Goal: Task Accomplishment & Management: Manage account settings

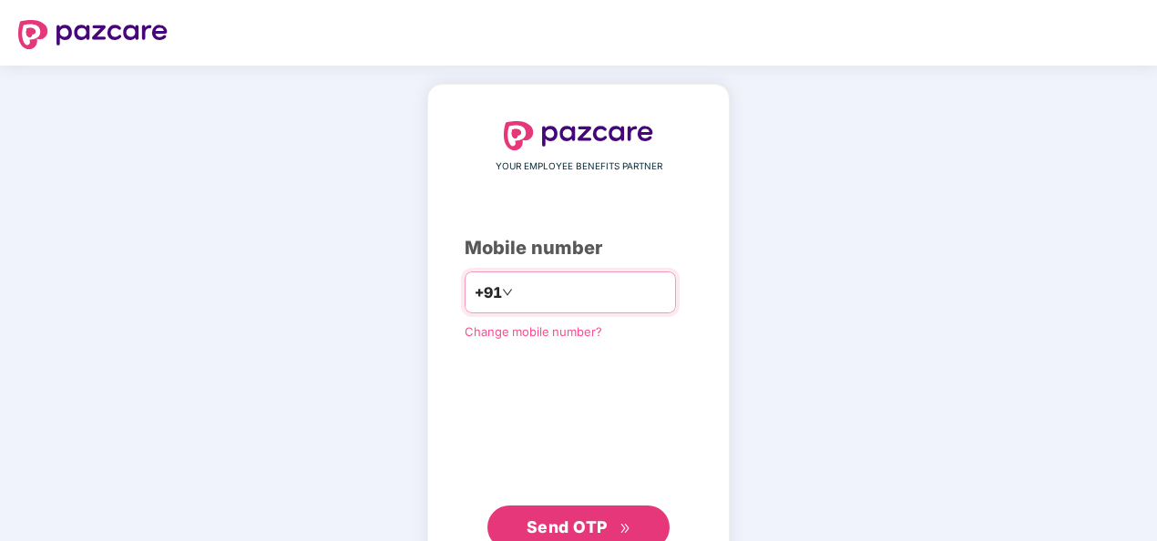
click at [579, 282] on input "number" at bounding box center [591, 292] width 149 height 29
click at [517, 290] on input "**********" at bounding box center [591, 292] width 149 height 29
type input "**********"
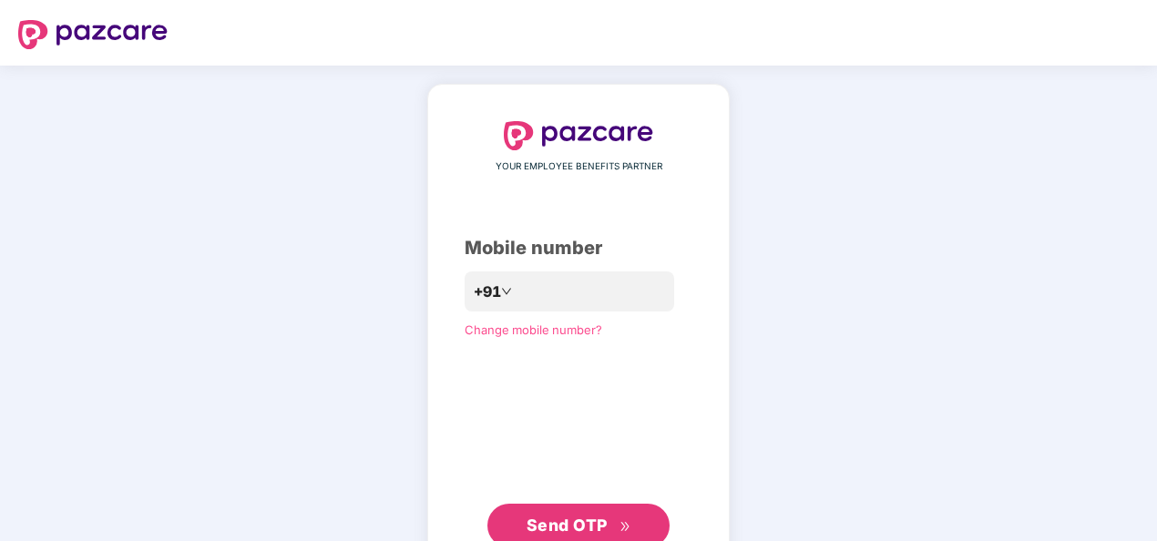
click at [621, 516] on span "Send OTP" at bounding box center [579, 526] width 105 height 26
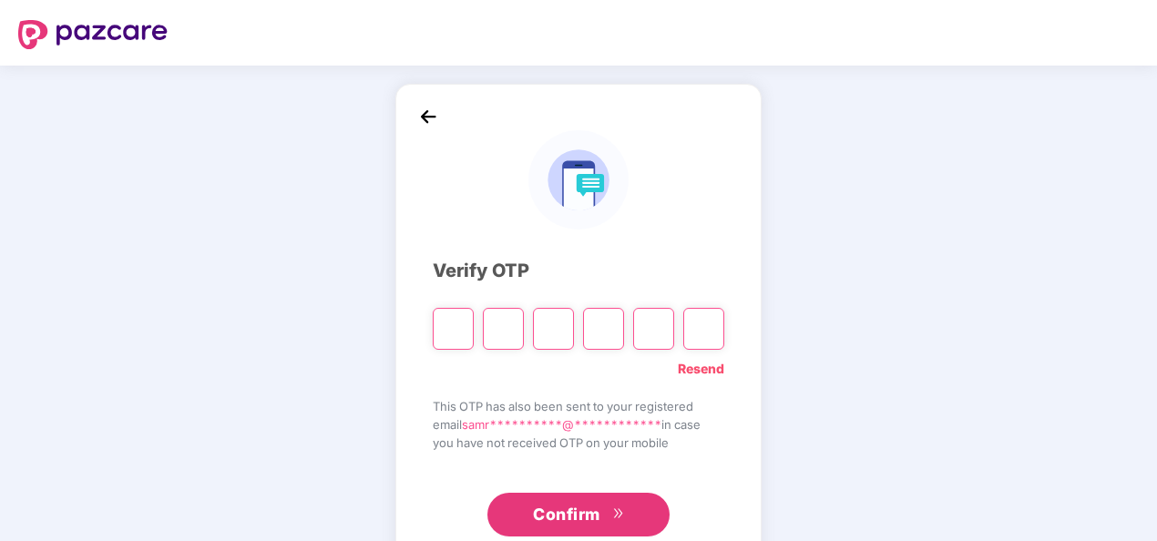
type input "*"
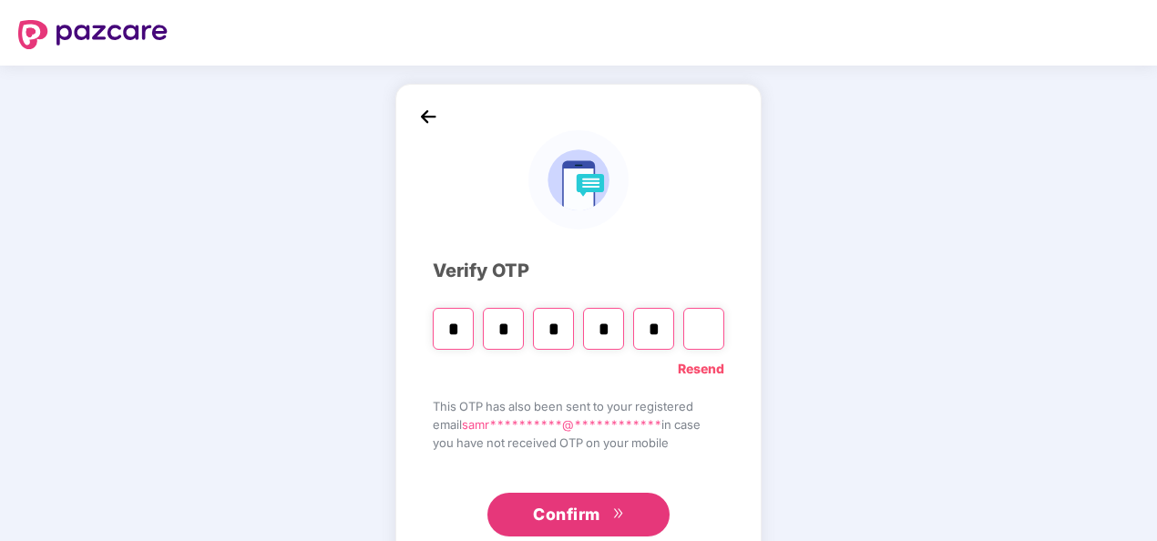
type input "*"
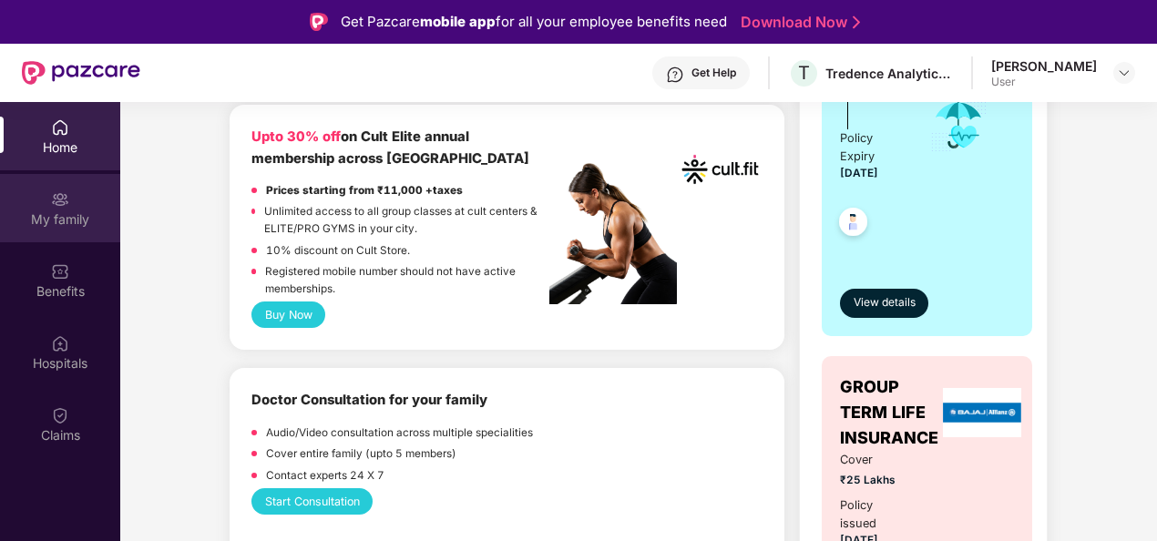
scroll to position [587, 0]
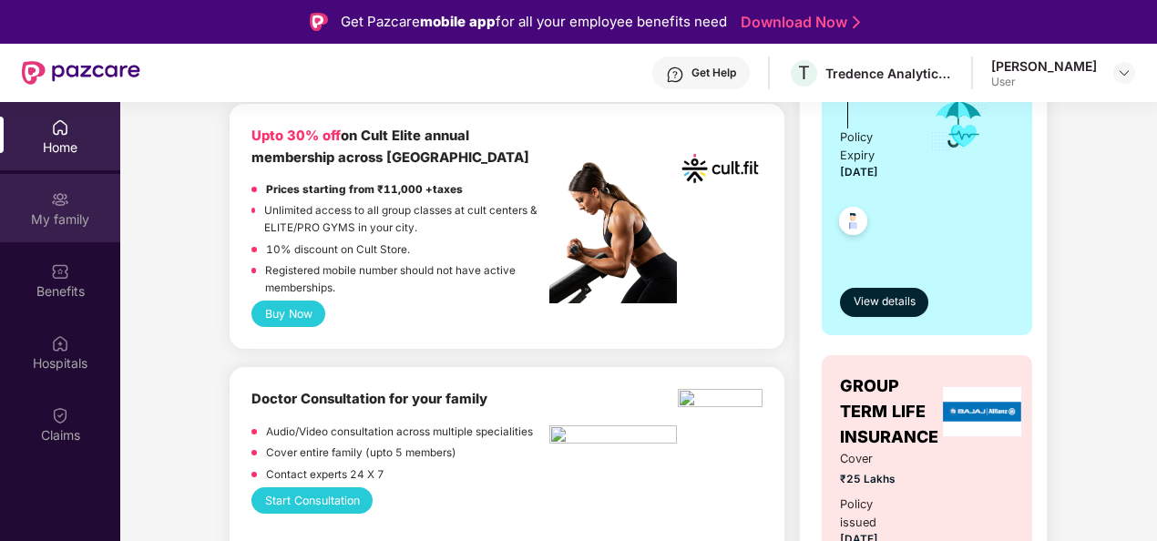
click at [40, 231] on div "My family" at bounding box center [60, 208] width 120 height 68
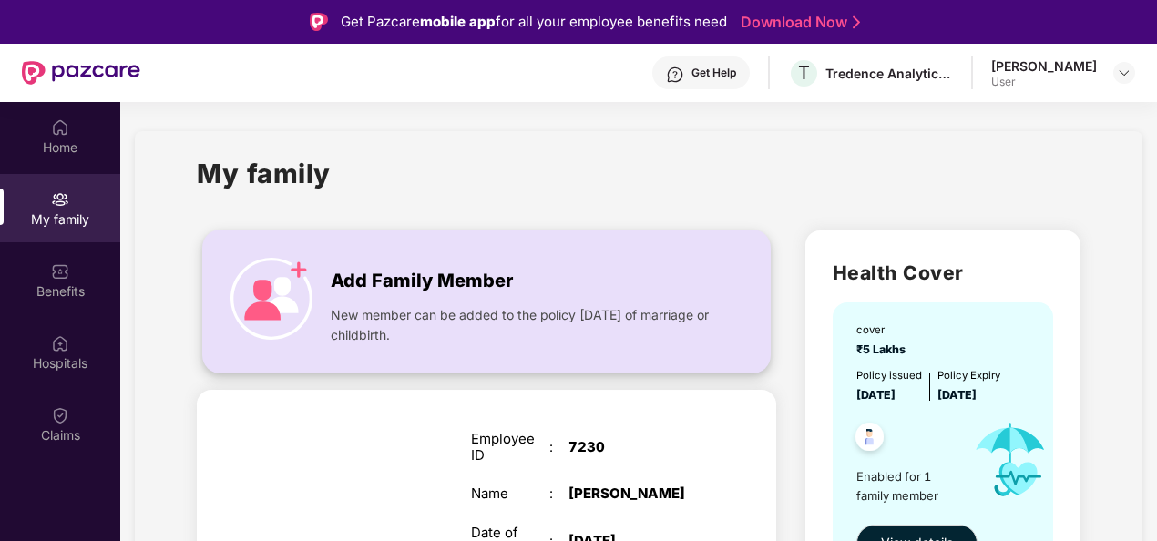
click at [368, 315] on span "New member can be added to the policy within 30 days of marriage or childbirth." at bounding box center [523, 325] width 384 height 40
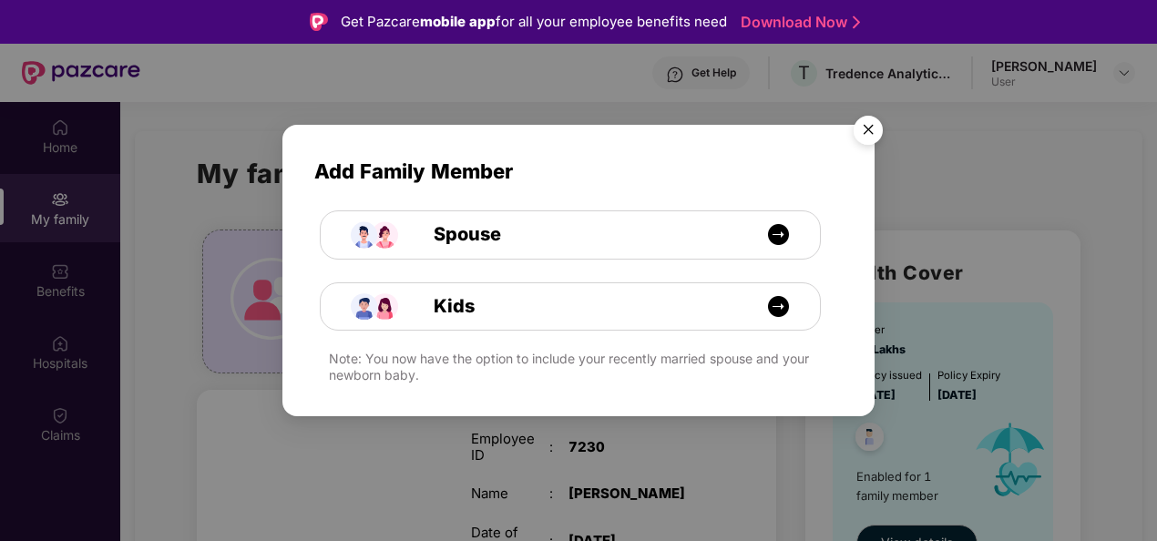
click at [1049, 317] on div "Add Family Member Spouse Kids Note: You now have the option to include your rec…" at bounding box center [578, 270] width 1157 height 541
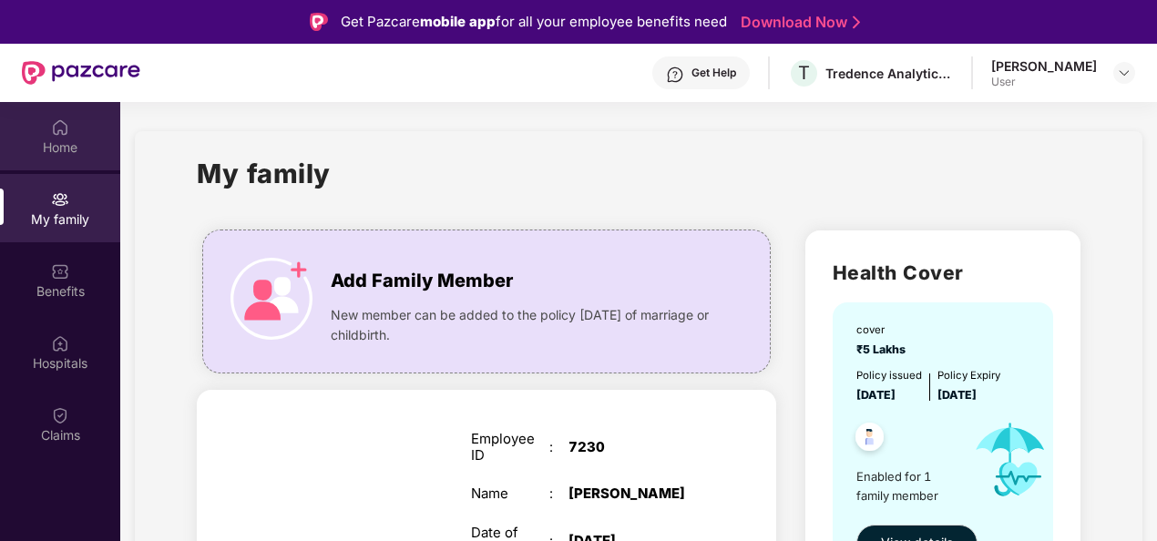
click at [58, 155] on div "Home" at bounding box center [60, 147] width 120 height 18
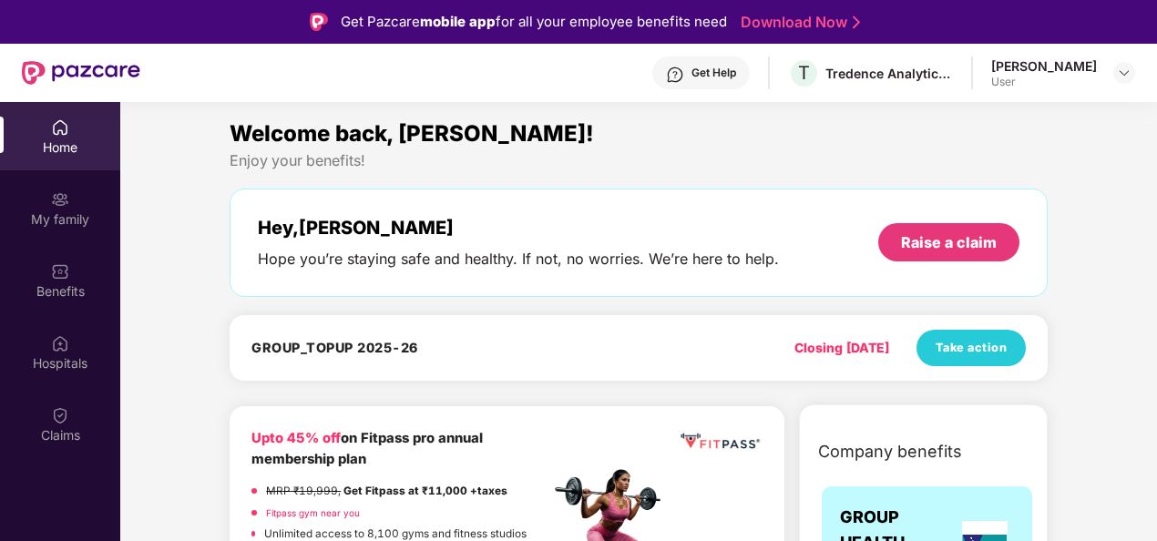
click at [732, 75] on div "Get Help" at bounding box center [714, 73] width 45 height 15
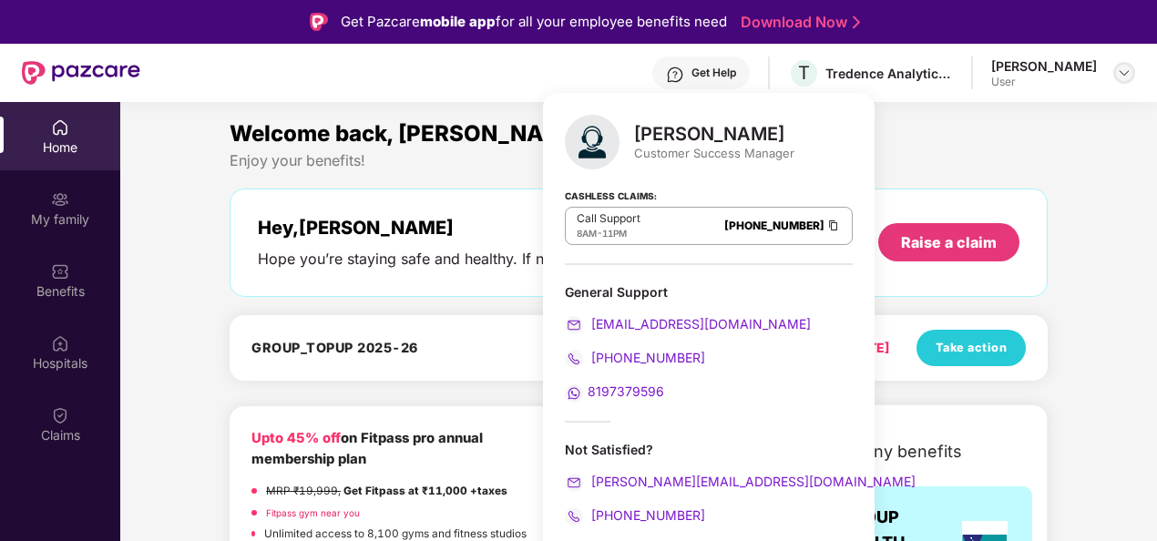
click at [1116, 77] on div at bounding box center [1124, 73] width 22 height 22
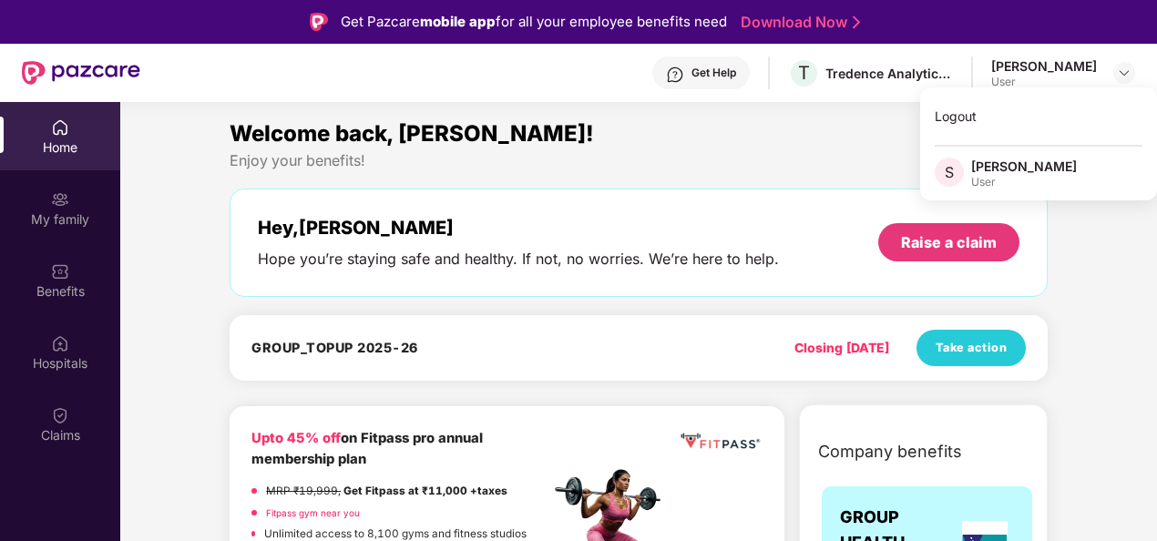
click at [824, 131] on div "Welcome back, [PERSON_NAME]!" at bounding box center [639, 134] width 818 height 35
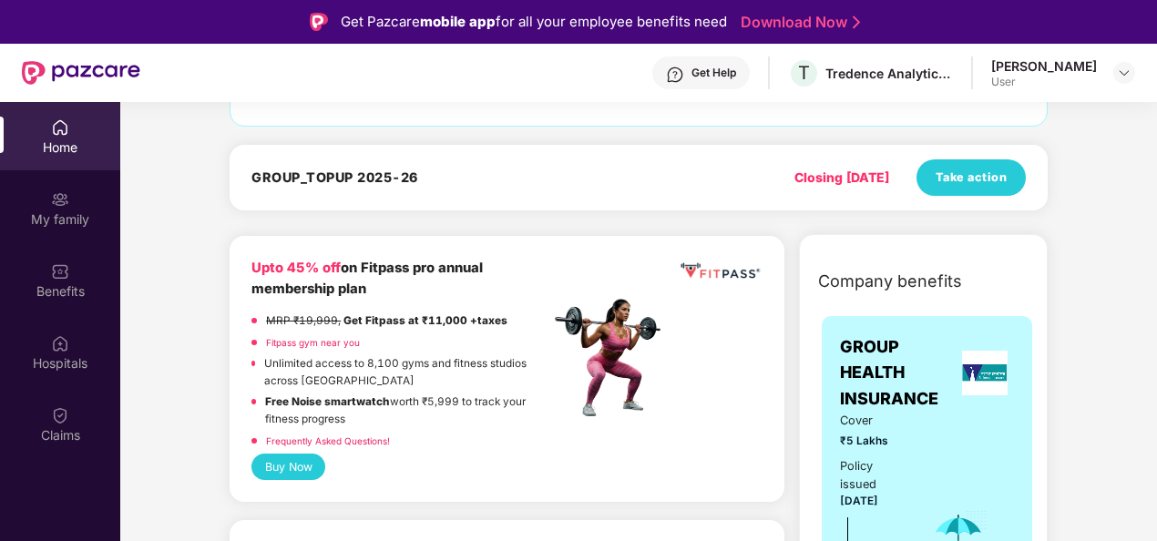
scroll to position [186, 0]
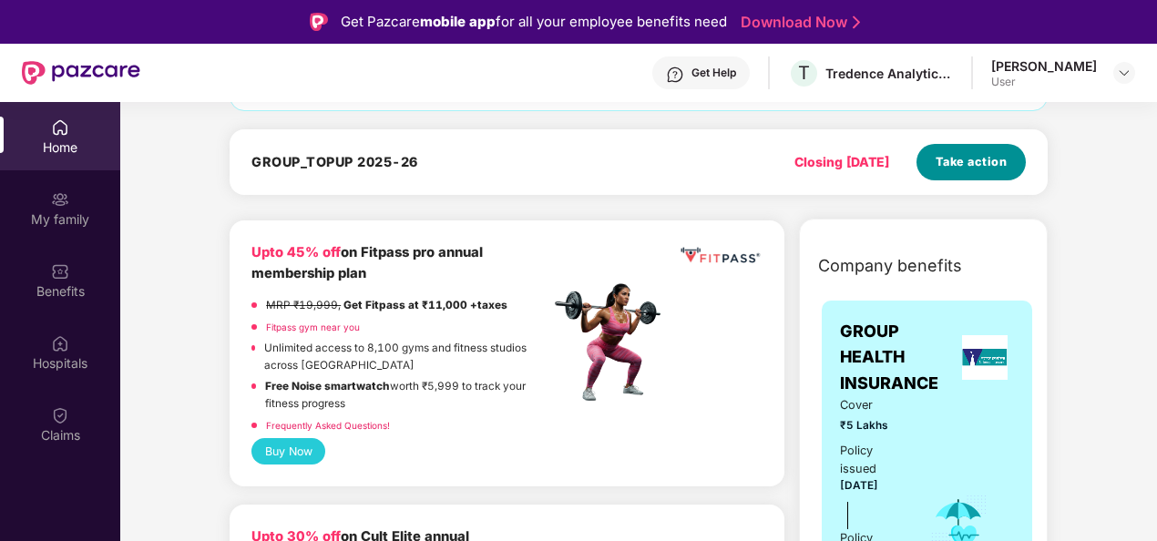
click at [968, 159] on span "Take action" at bounding box center [972, 162] width 72 height 18
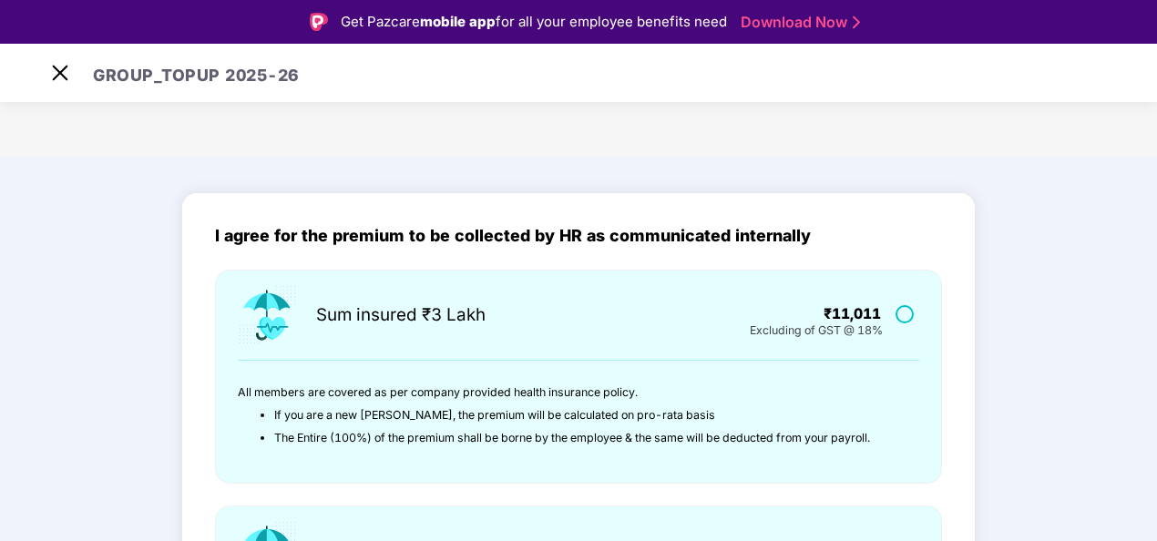
click at [906, 315] on label at bounding box center [907, 313] width 23 height 15
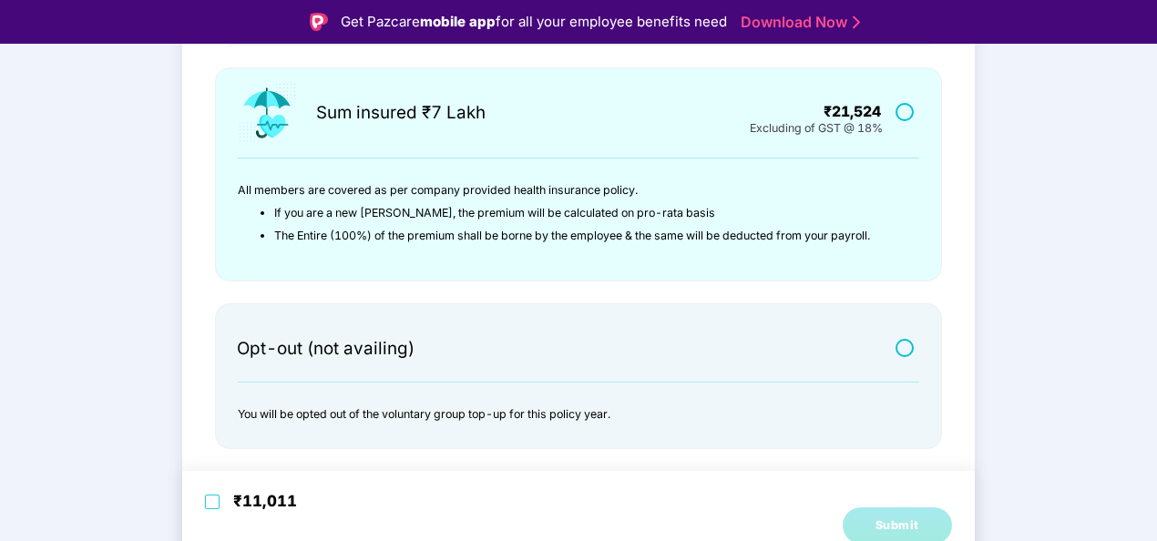
scroll to position [44, 0]
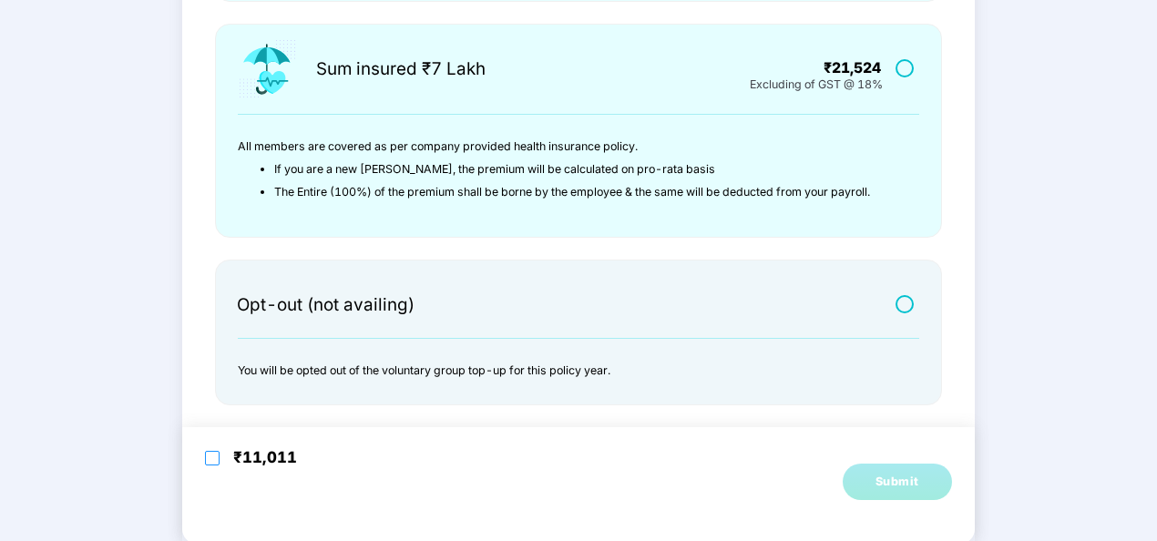
click at [215, 463] on label at bounding box center [212, 458] width 15 height 20
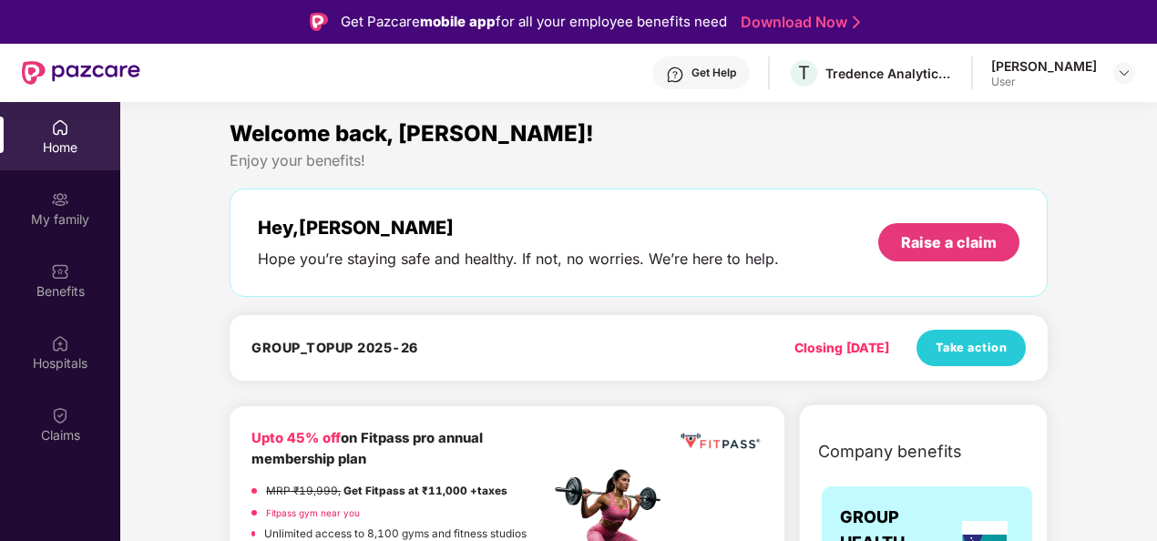
click at [723, 76] on div "Get Help" at bounding box center [714, 73] width 45 height 15
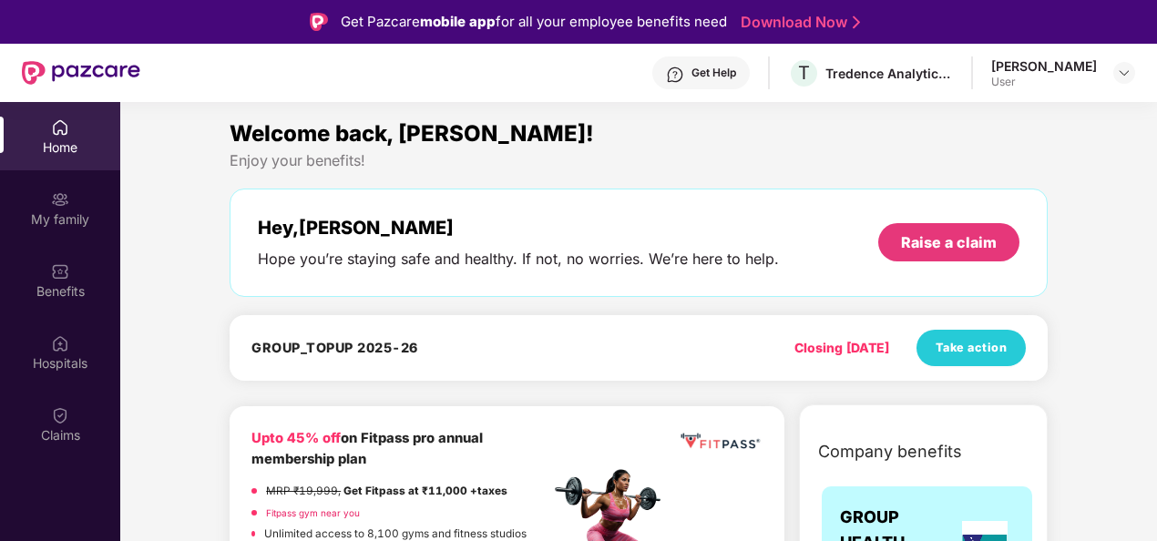
click at [736, 78] on div "Get Help" at bounding box center [714, 73] width 45 height 15
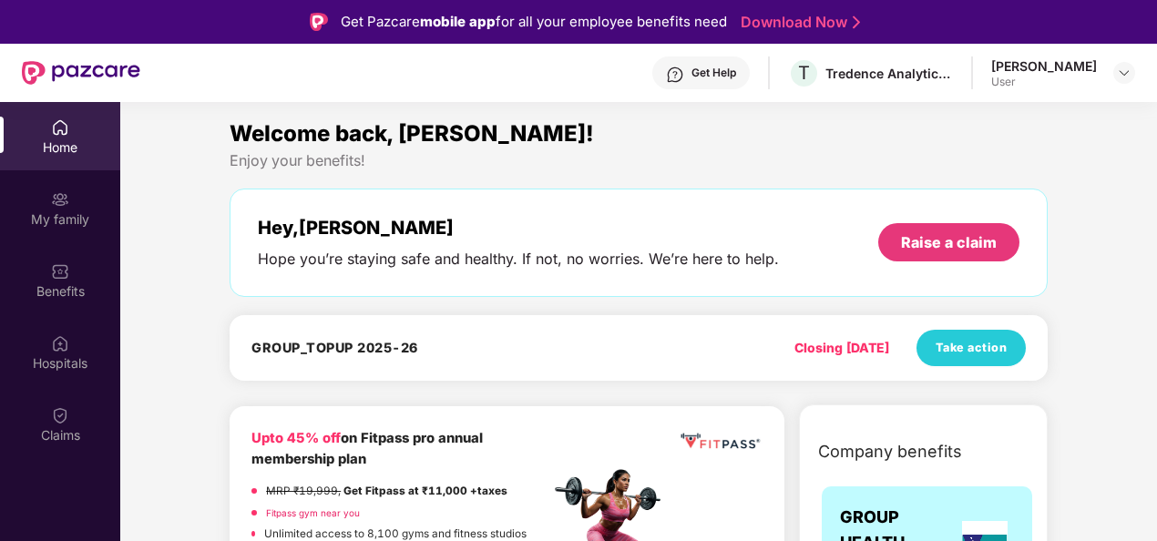
click at [733, 75] on div "Get Help" at bounding box center [714, 73] width 45 height 15
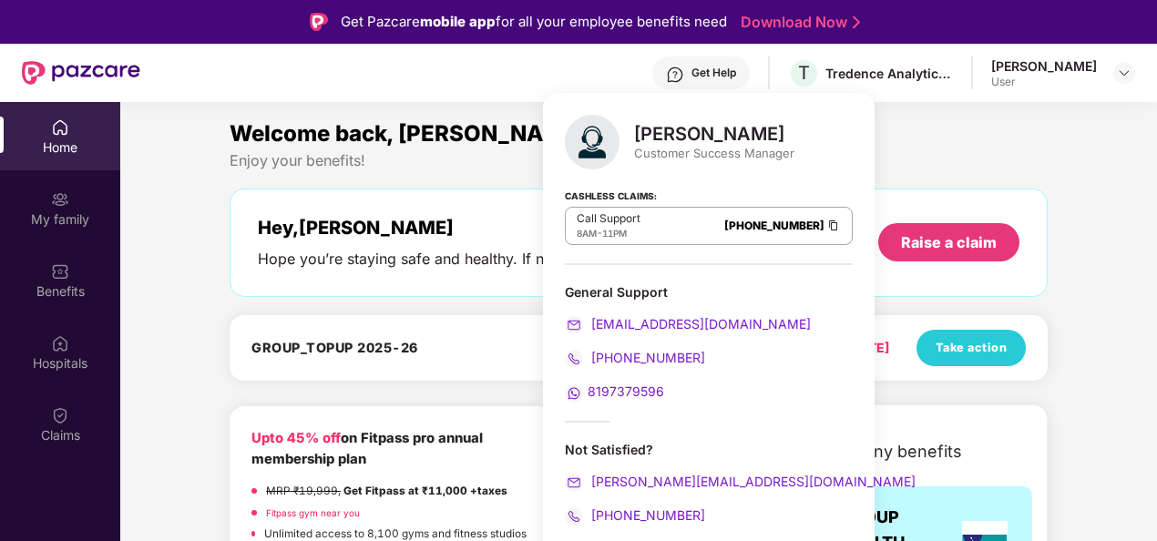
scroll to position [92, 0]
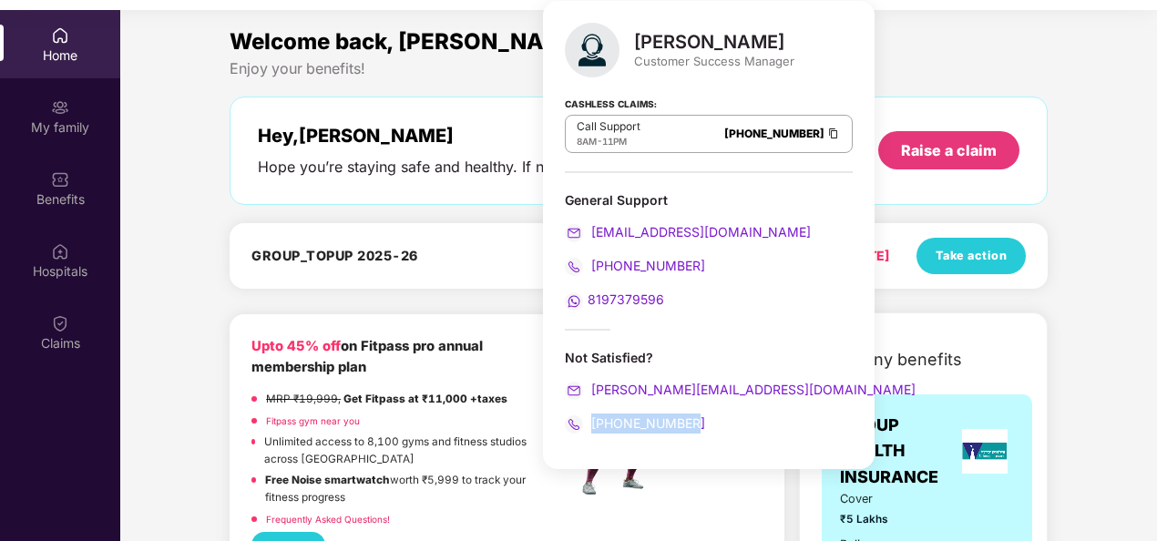
drag, startPoint x: 695, startPoint y: 417, endPoint x: 594, endPoint y: 425, distance: 101.4
click at [594, 425] on div "+917021572524" at bounding box center [709, 424] width 288 height 20
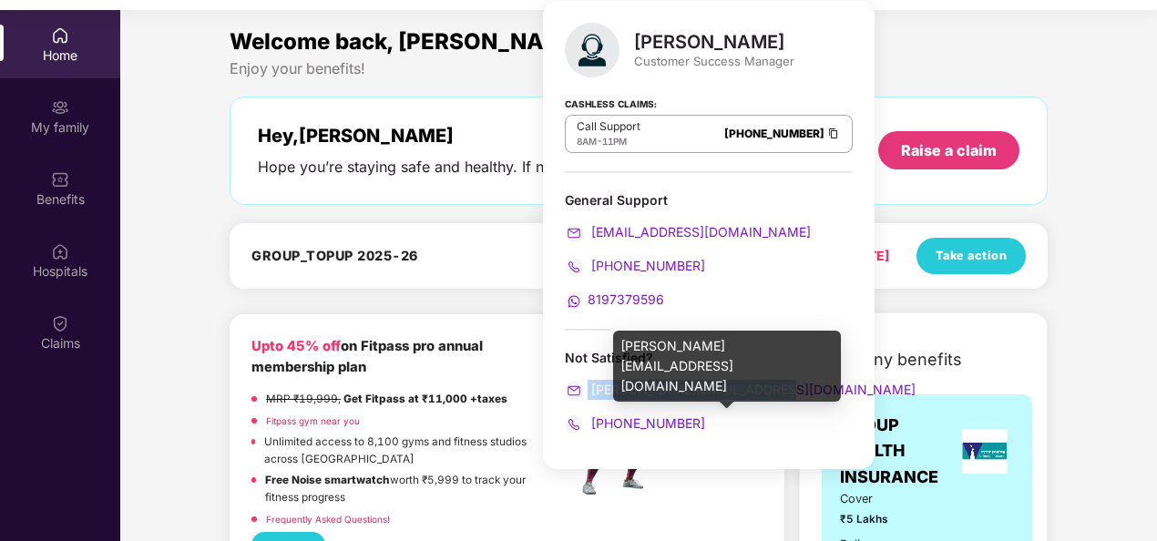
drag, startPoint x: 594, startPoint y: 425, endPoint x: 589, endPoint y: 394, distance: 31.5
click at [589, 394] on div "ronak.majalkar@pazcare.com" at bounding box center [709, 390] width 288 height 20
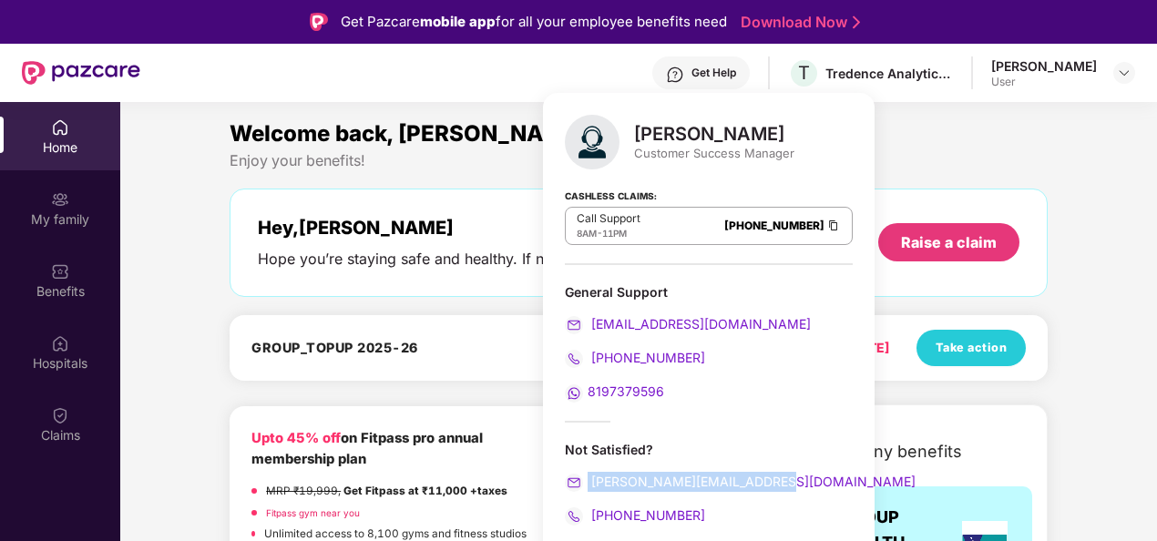
scroll to position [64, 0]
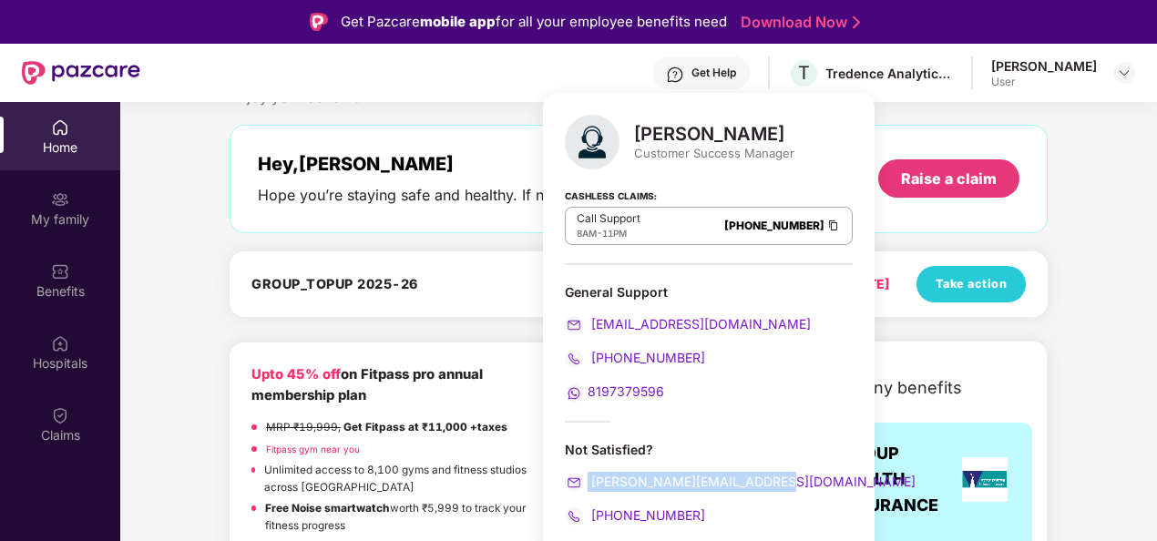
copy span "ronak.majalkar@pazcare.com"
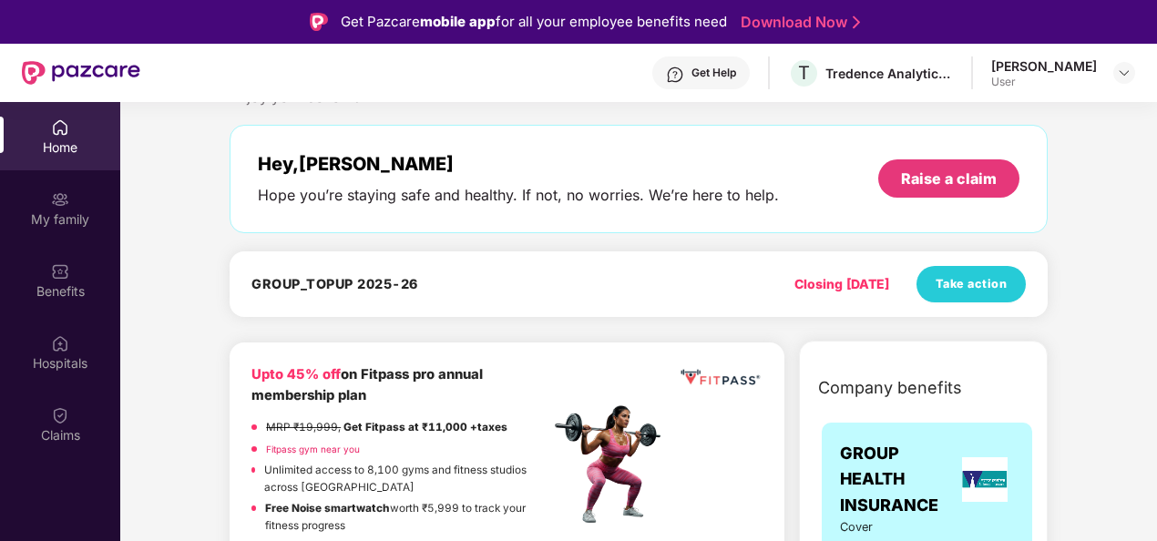
click at [36, 202] on div "My family" at bounding box center [60, 208] width 120 height 68
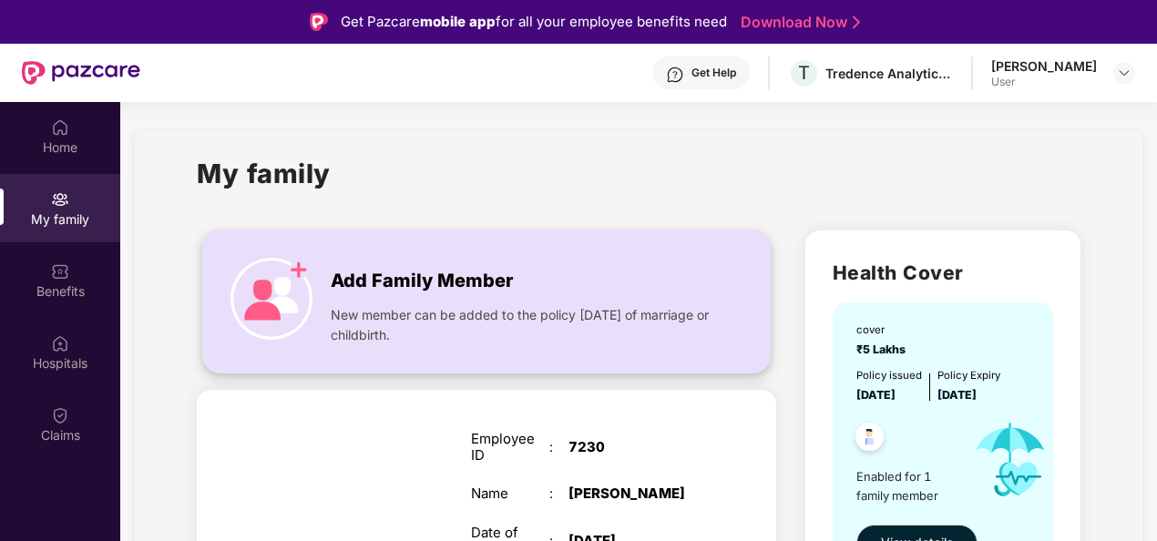
click at [499, 315] on span "New member can be added to the policy within 30 days of marriage or childbirth." at bounding box center [523, 325] width 384 height 40
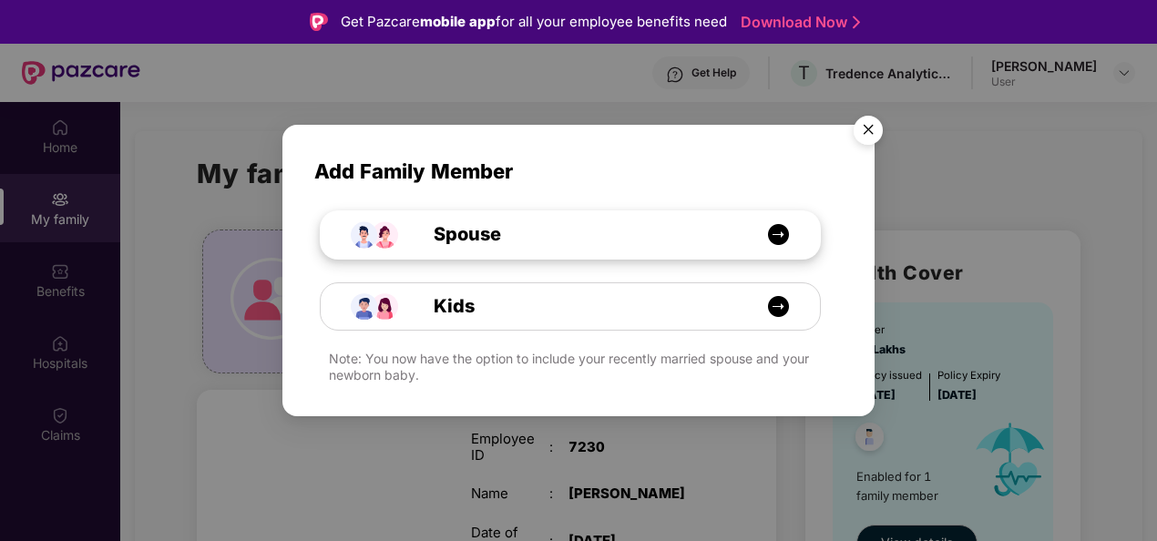
click at [529, 241] on div "Spouse" at bounding box center [580, 234] width 374 height 28
select select "****"
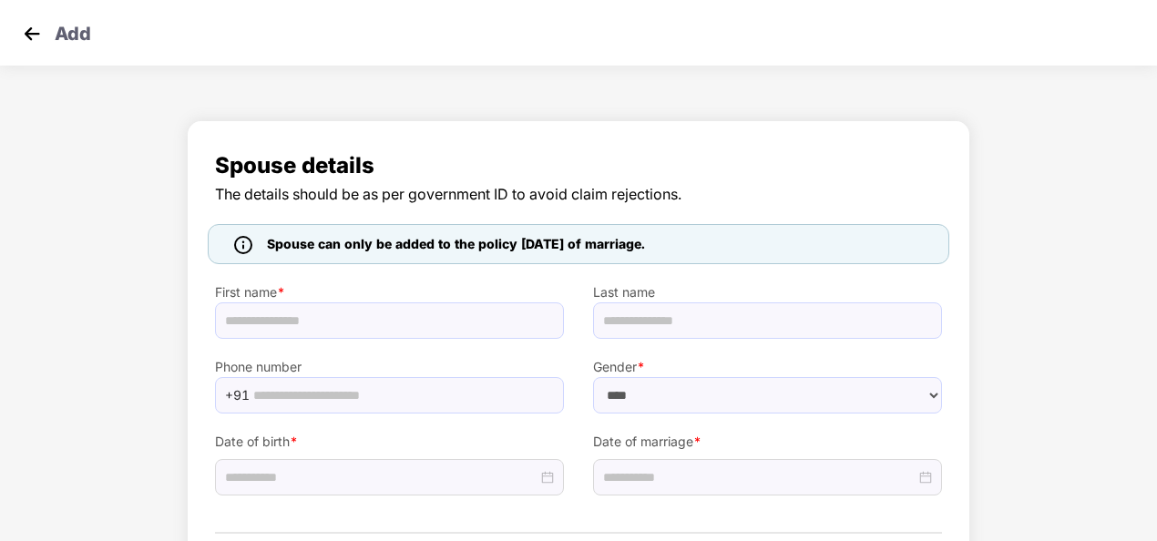
scroll to position [95, 0]
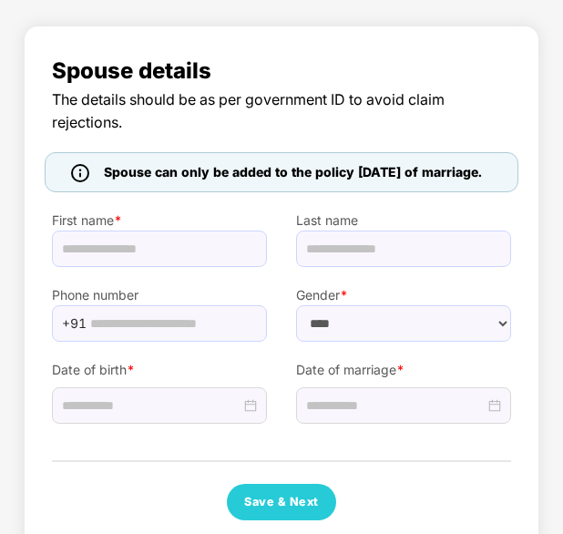
click at [147, 231] on label "First name *" at bounding box center [159, 220] width 215 height 20
click at [139, 267] on input "text" at bounding box center [159, 249] width 215 height 36
type input "*****"
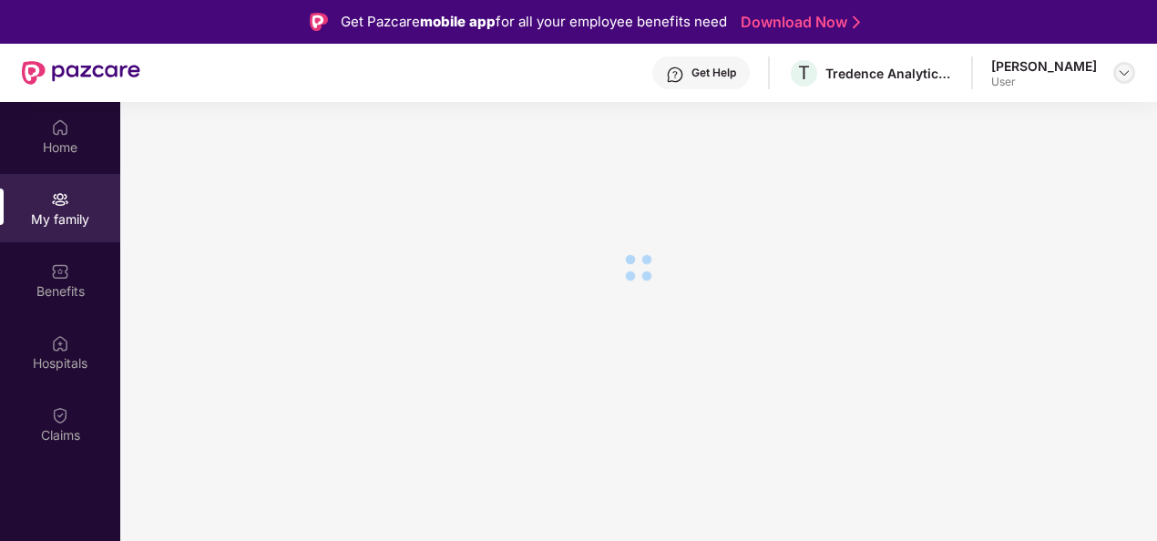
click at [1122, 71] on img at bounding box center [1124, 73] width 15 height 15
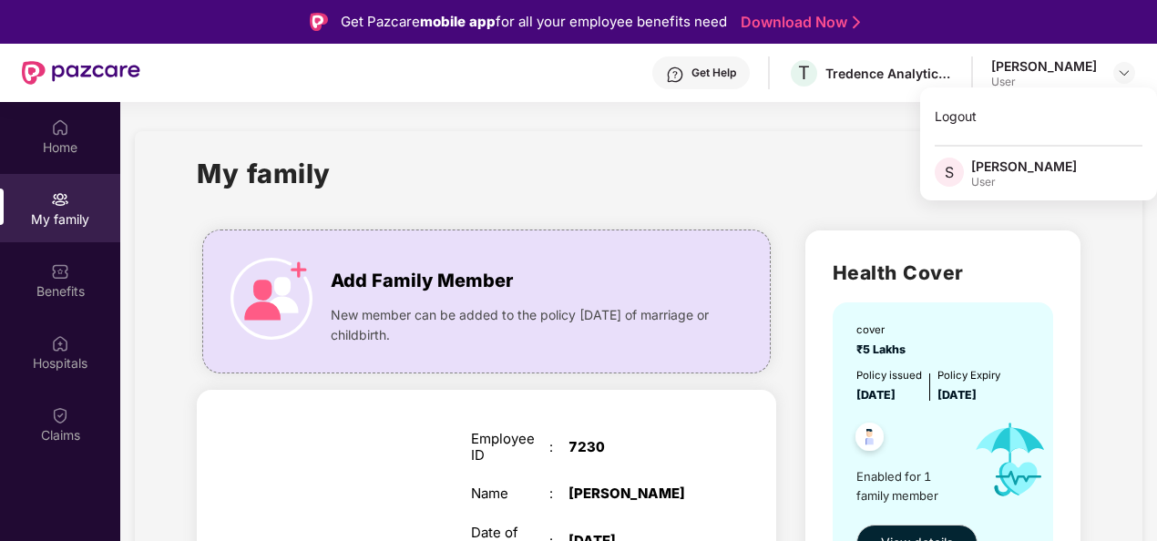
scroll to position [295, 0]
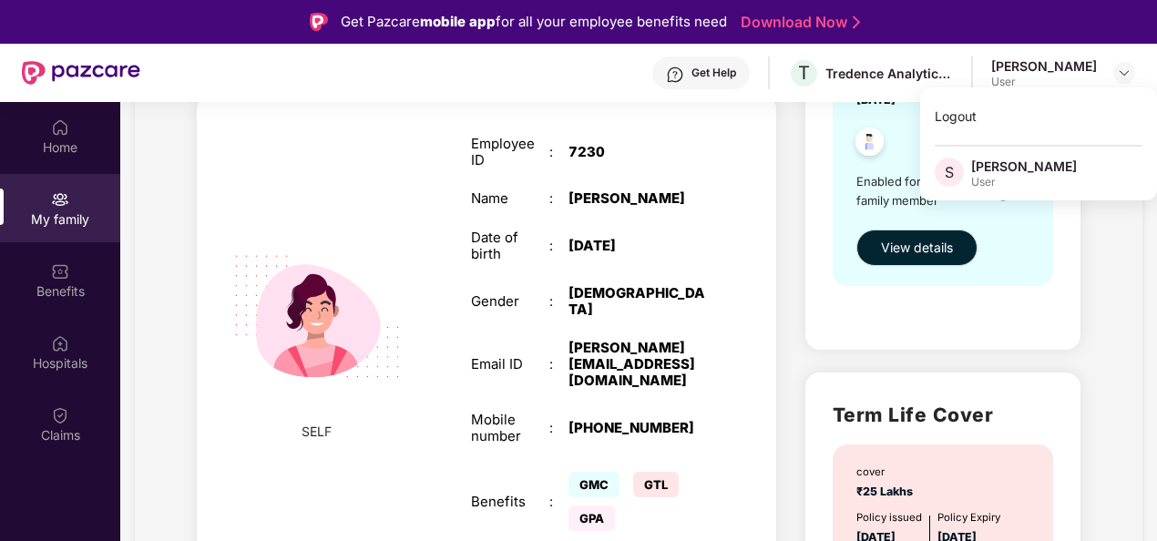
click at [577, 152] on div "7230" at bounding box center [637, 152] width 137 height 16
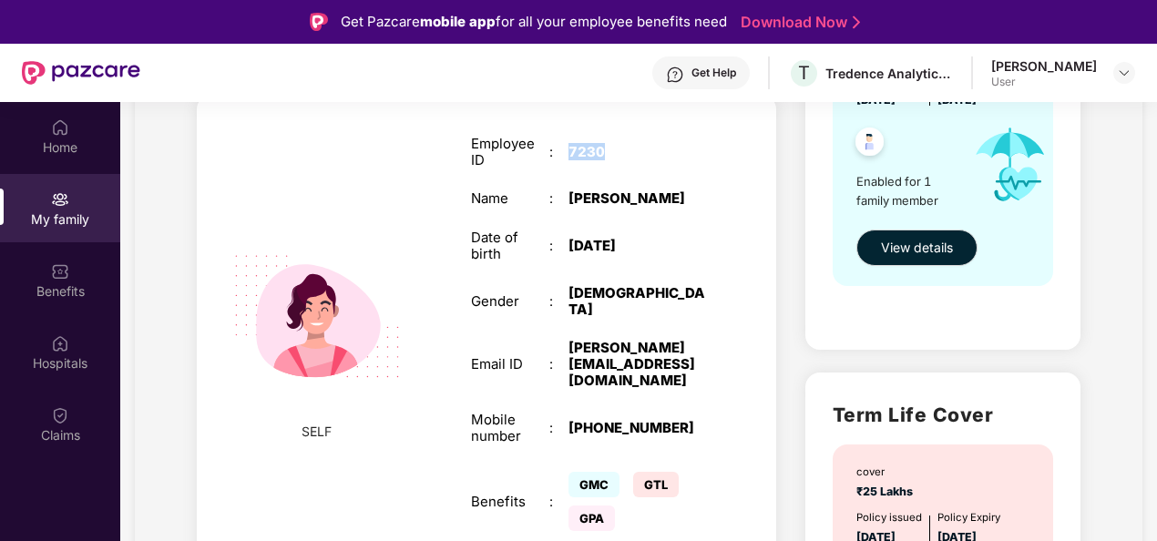
click at [577, 152] on div "7230" at bounding box center [637, 152] width 137 height 16
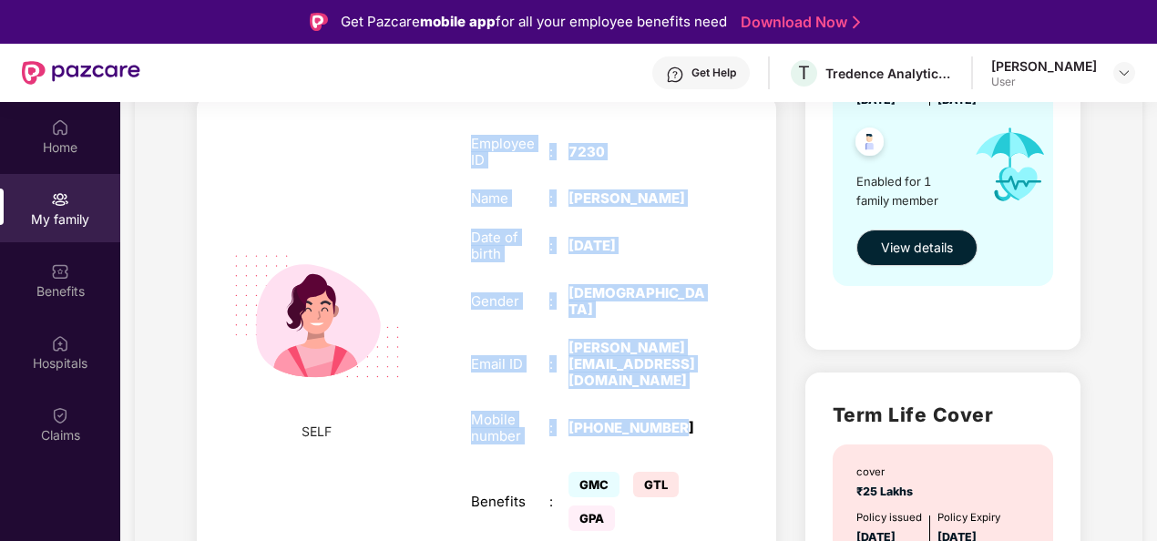
drag, startPoint x: 680, startPoint y: 399, endPoint x: 441, endPoint y: 145, distance: 348.7
click at [441, 145] on div "SELF Employee ID : 7230 Name : Samridhi Verma Date of birth : 10 Nov 2001 Gende…" at bounding box center [486, 336] width 579 height 483
copy div "Employee ID : 7230 Name : Samridhi Verma Date of birth : 10 Nov 2001 Gender : F…"
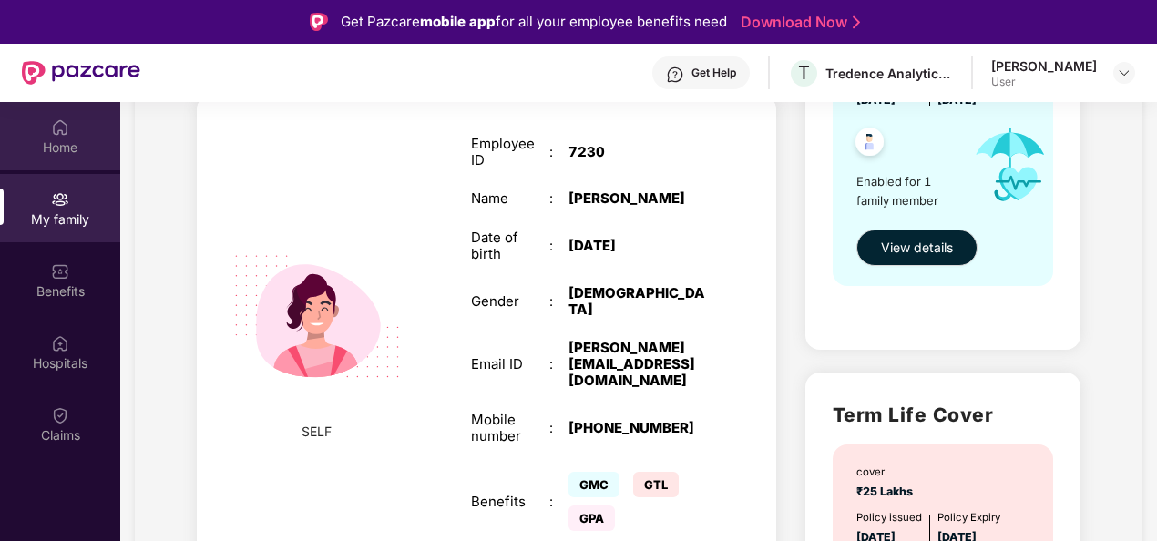
click at [67, 162] on div "Home" at bounding box center [60, 136] width 120 height 68
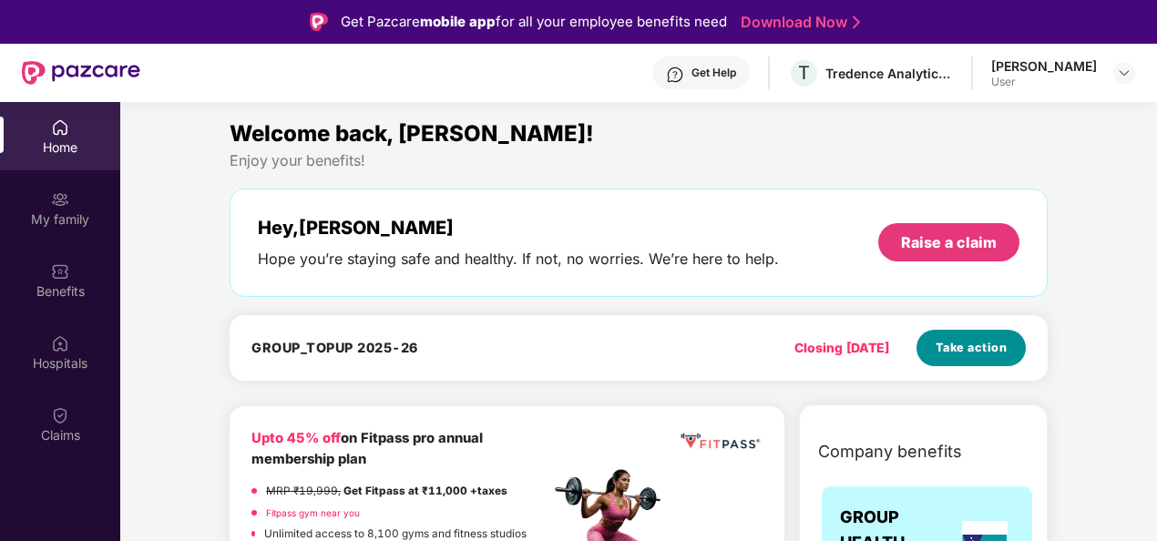
click at [975, 341] on span "Take action" at bounding box center [972, 348] width 72 height 18
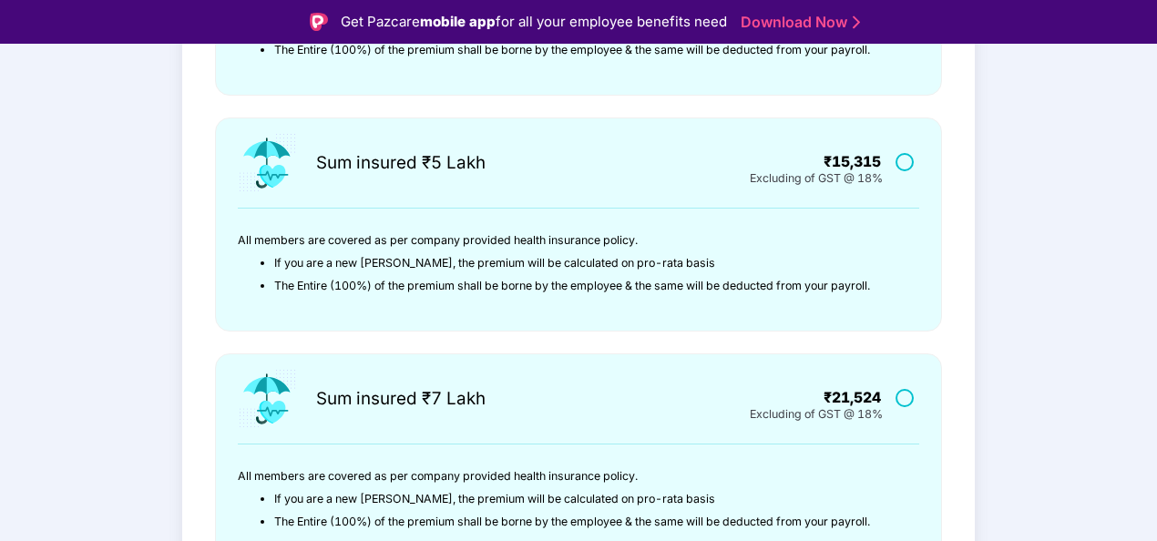
scroll to position [658, 0]
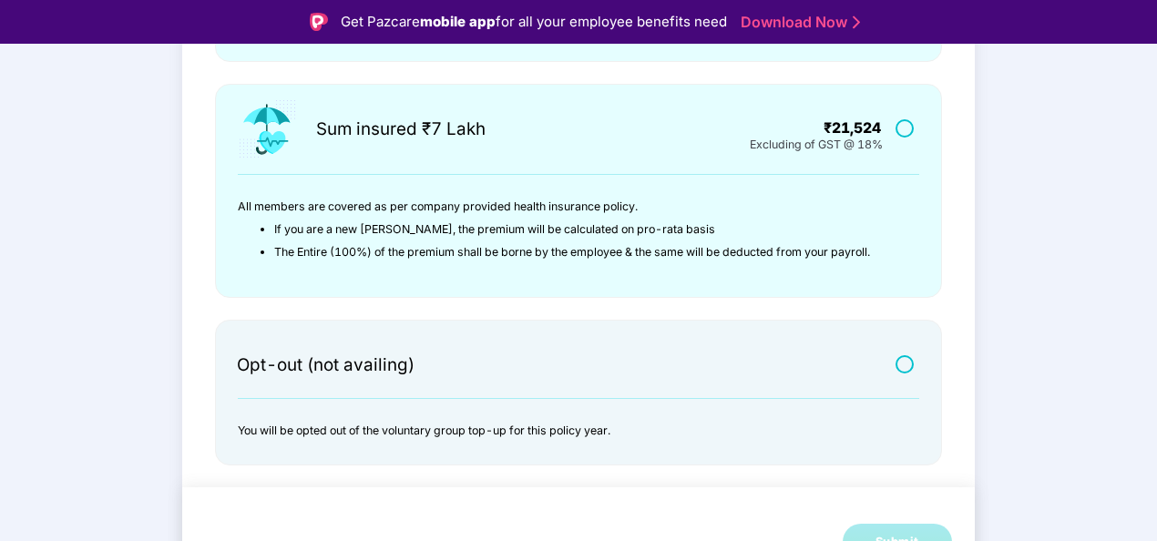
click at [896, 356] on label at bounding box center [907, 363] width 23 height 15
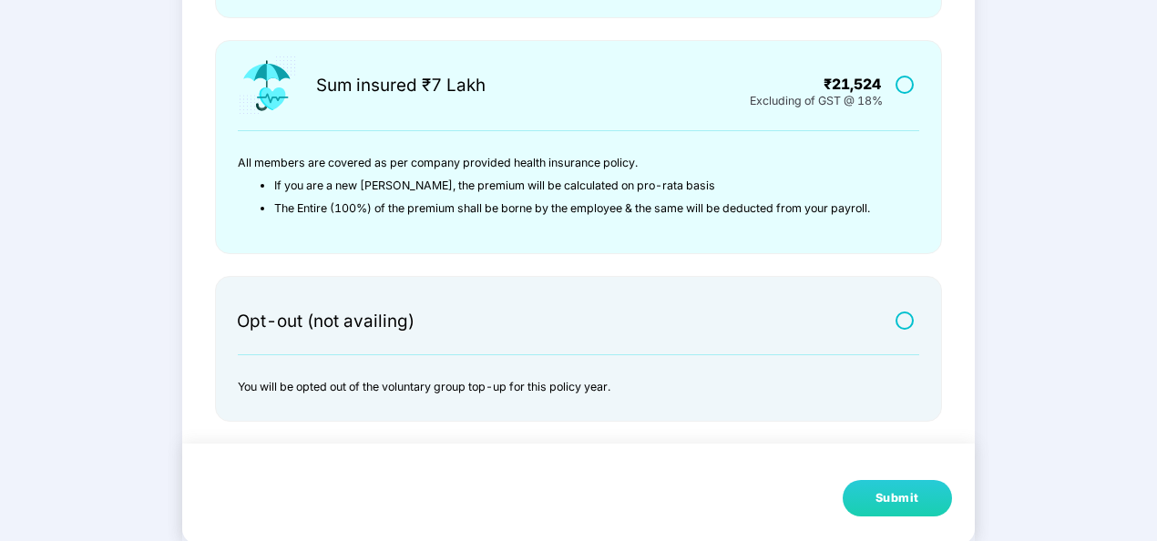
click at [913, 503] on div "Submit" at bounding box center [898, 498] width 44 height 18
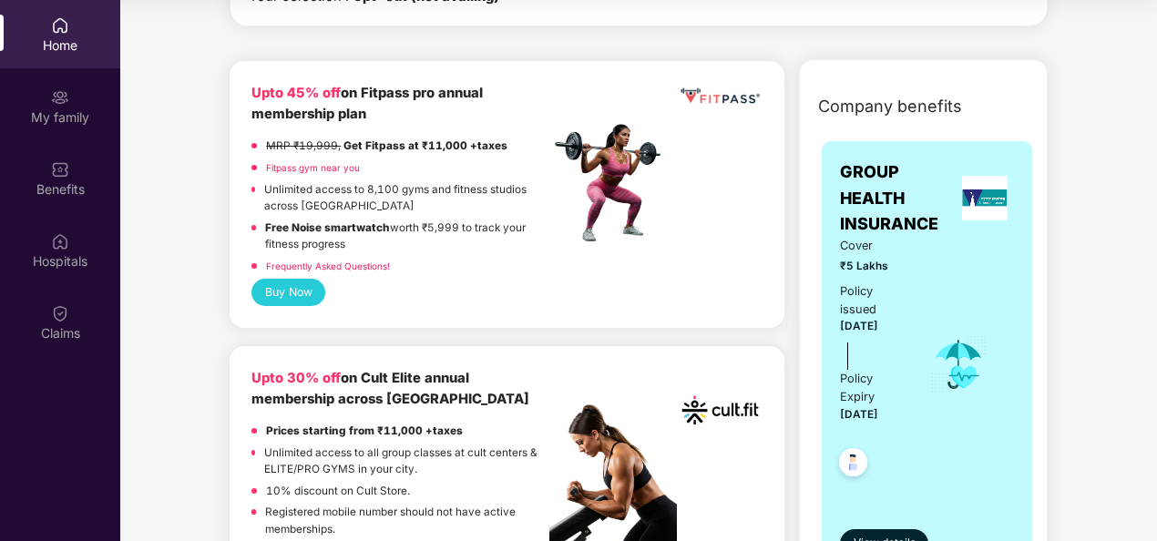
scroll to position [308, 0]
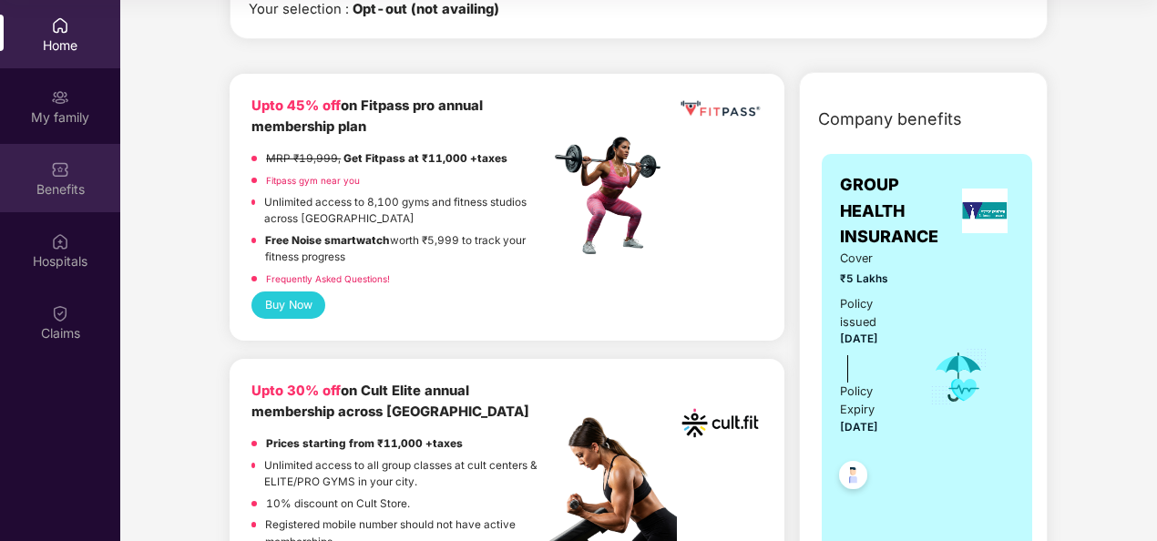
click at [74, 175] on div "Benefits" at bounding box center [60, 178] width 120 height 68
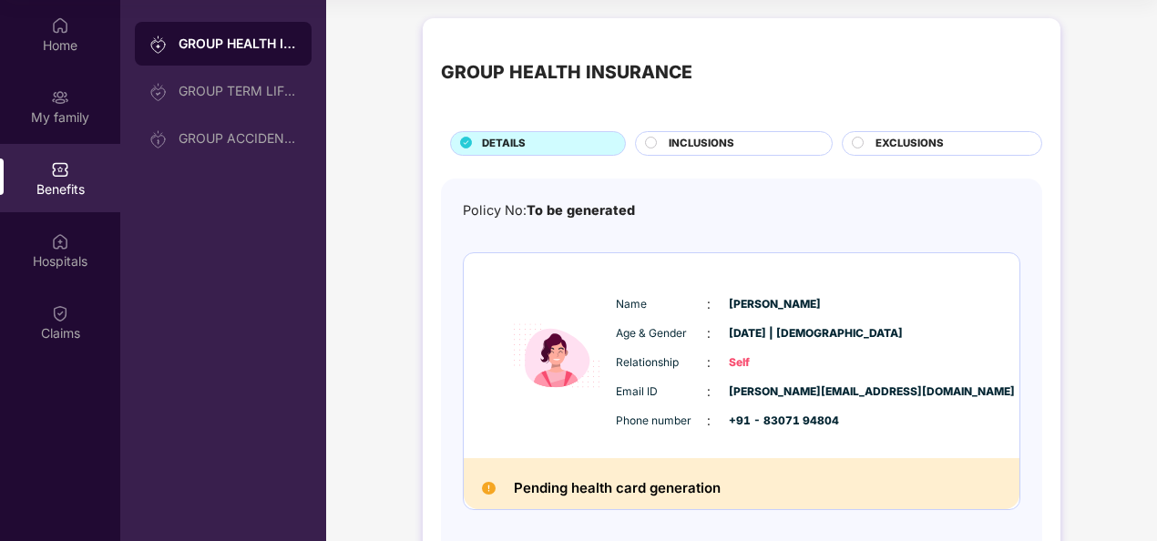
click at [754, 153] on div "INCLUSIONS" at bounding box center [741, 145] width 163 height 19
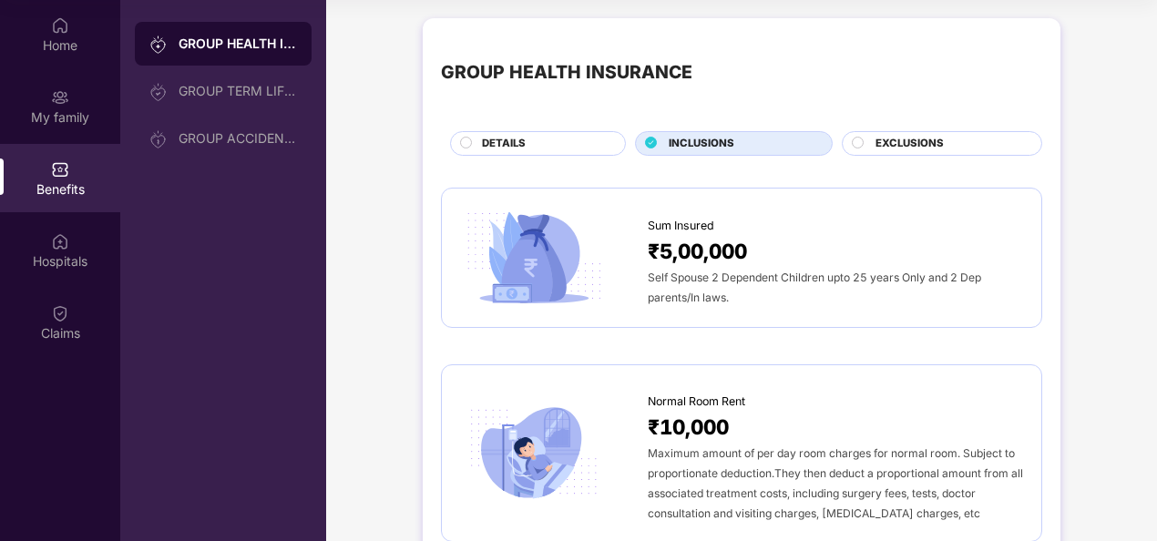
click at [924, 124] on div "GROUP HEALTH INSURANCE DETAILS INCLUSIONS EXCLUSIONS" at bounding box center [741, 95] width 601 height 119
click at [598, 129] on div "GROUP HEALTH INSURANCE DETAILS INCLUSIONS EXCLUSIONS" at bounding box center [741, 95] width 601 height 119
click at [595, 131] on div "DETAILS" at bounding box center [538, 143] width 176 height 25
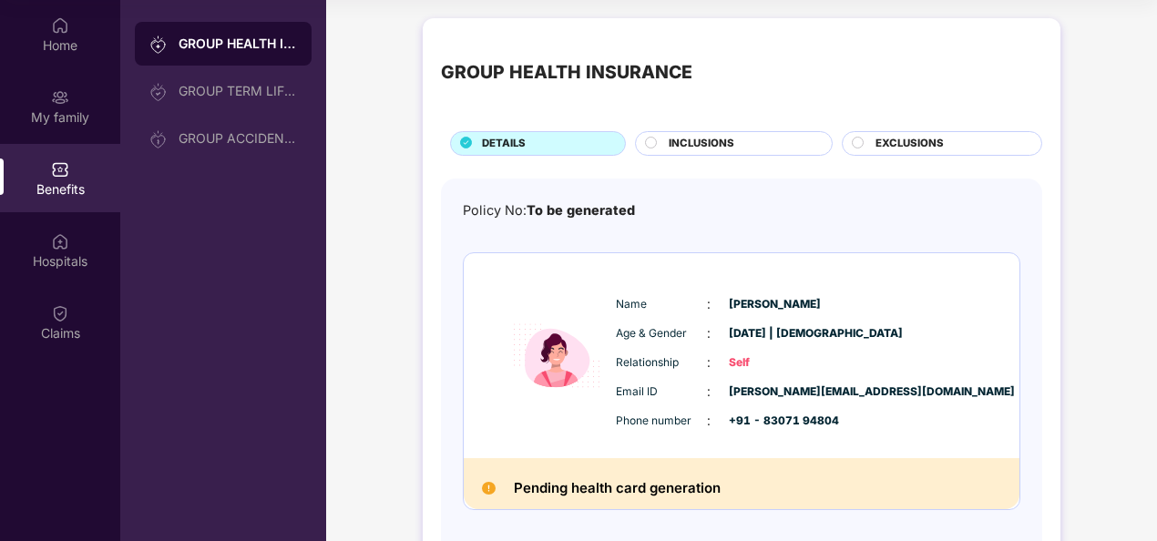
scroll to position [80, 0]
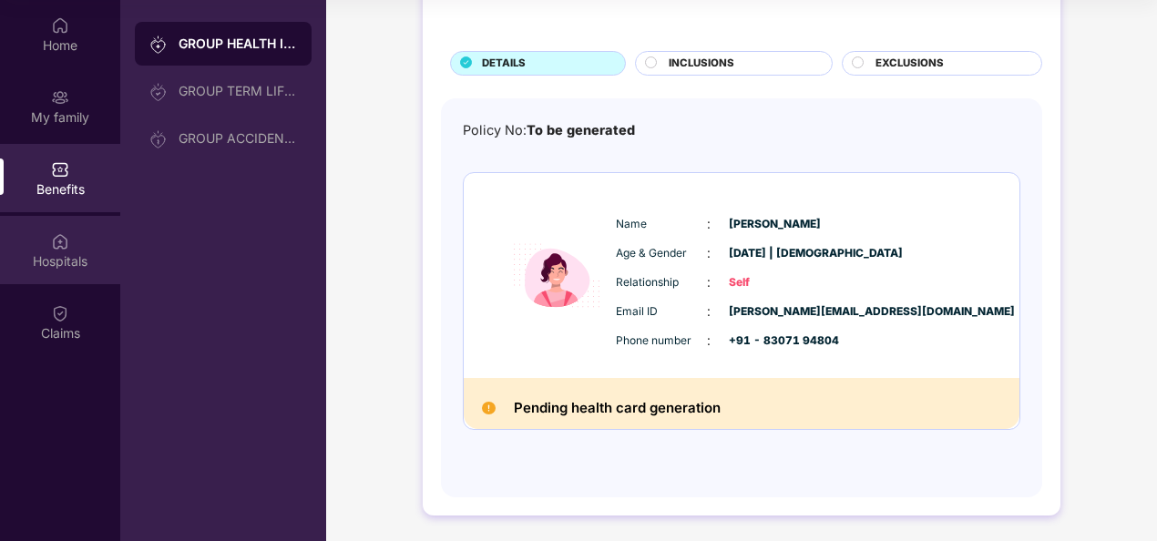
click at [58, 224] on div "Hospitals" at bounding box center [60, 250] width 120 height 68
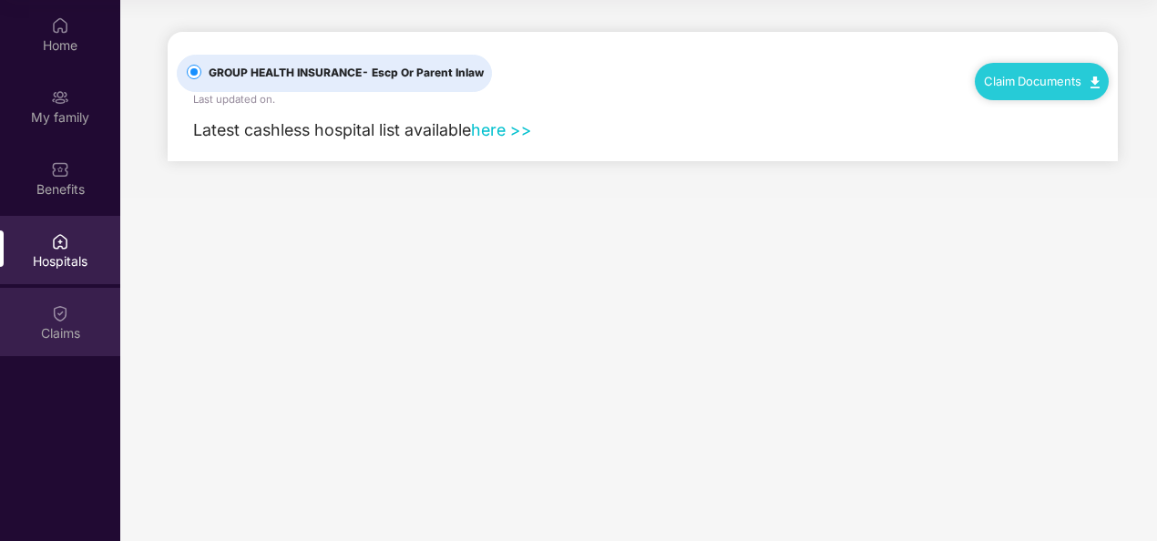
click at [29, 320] on div "Claims" at bounding box center [60, 322] width 120 height 68
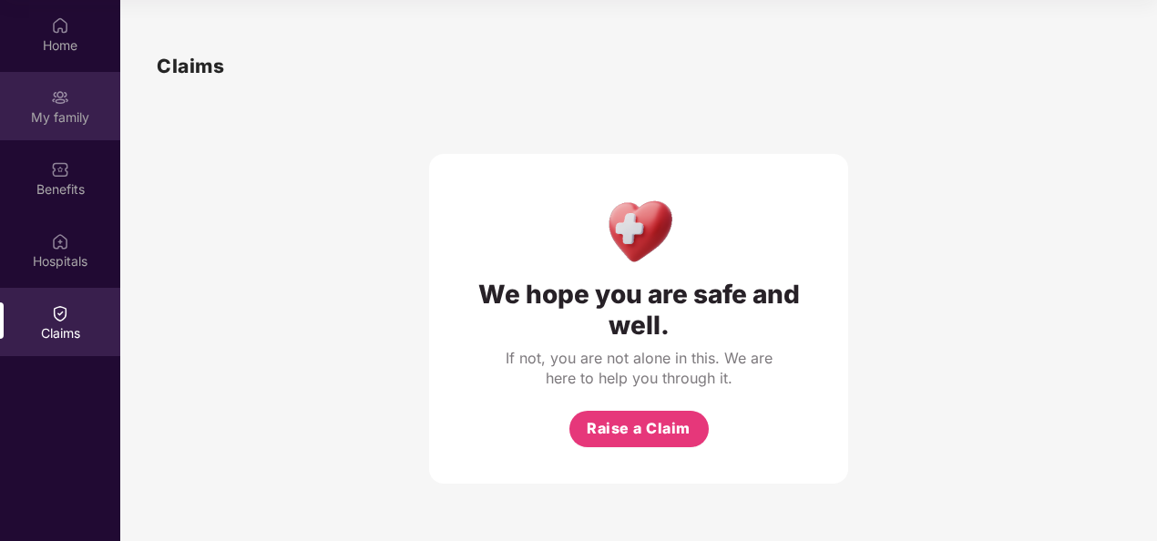
click at [80, 107] on div "My family" at bounding box center [60, 106] width 120 height 68
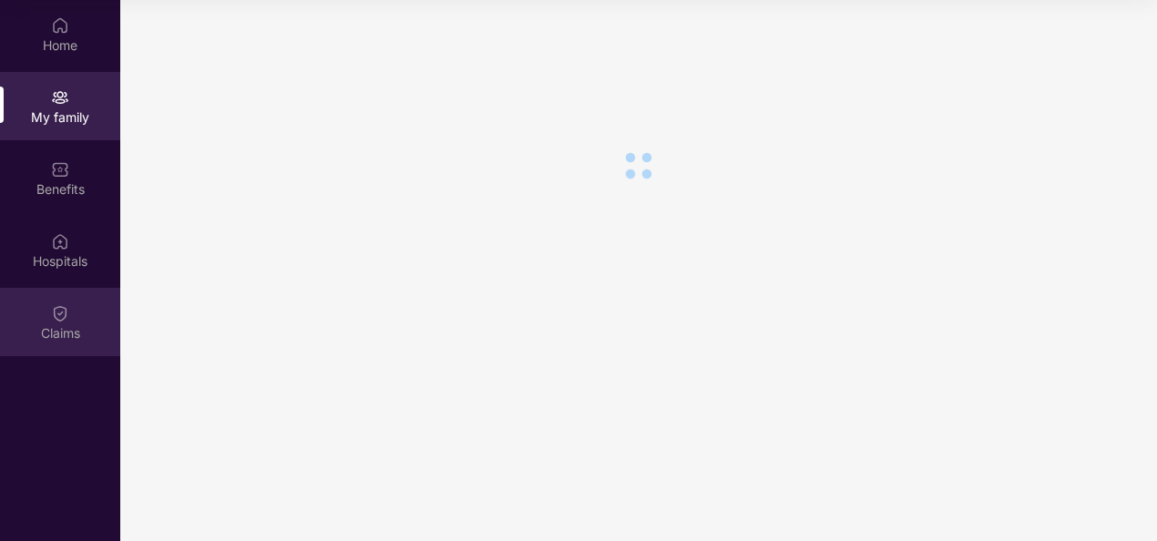
click at [49, 307] on div "Claims" at bounding box center [60, 322] width 120 height 68
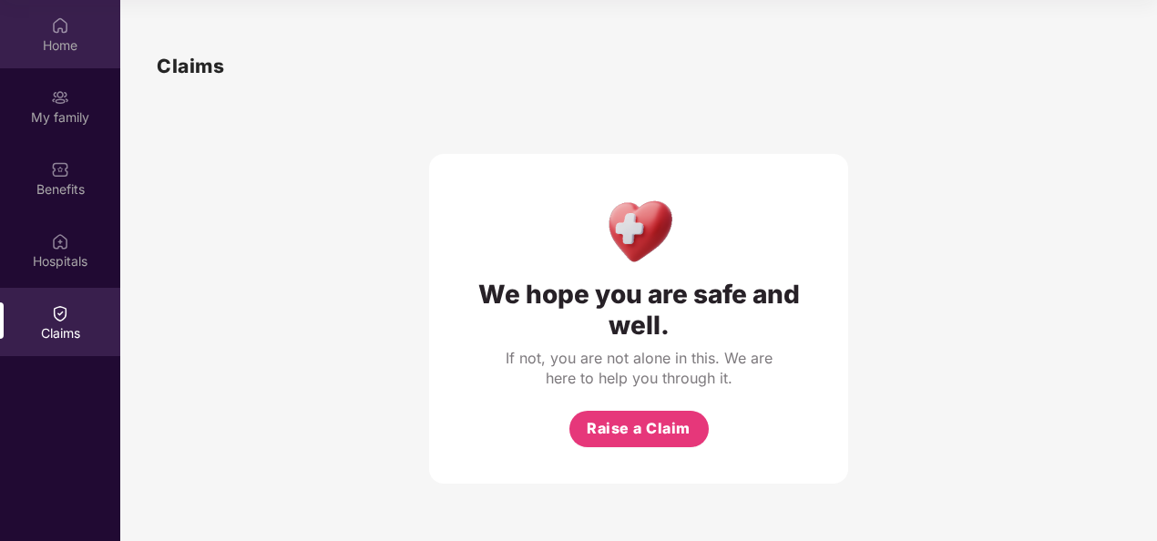
click at [75, 33] on div "Home" at bounding box center [60, 34] width 120 height 68
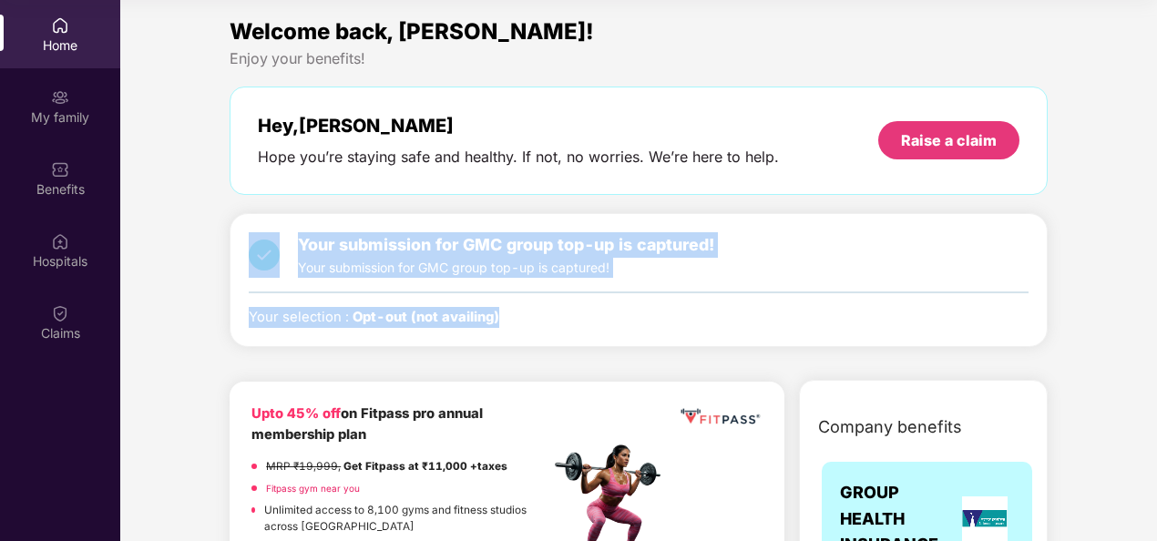
drag, startPoint x: 504, startPoint y: 313, endPoint x: 244, endPoint y: 241, distance: 269.5
click at [244, 241] on div "Your submission for GMC group top-up is captured! Your submission for GMC group…" at bounding box center [639, 280] width 818 height 134
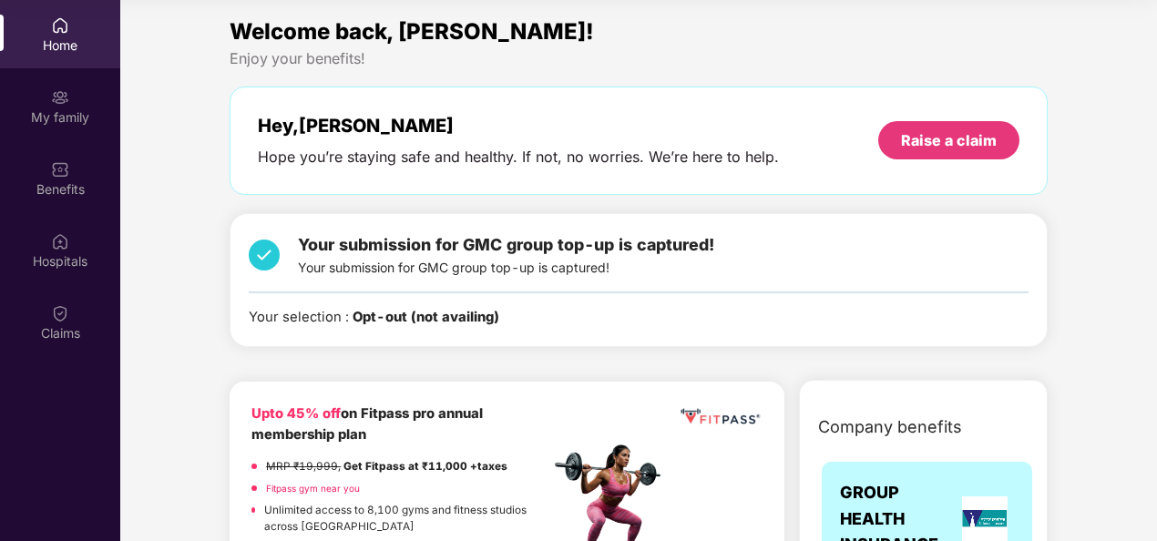
click at [263, 127] on div "Hey, Samridhi" at bounding box center [518, 126] width 521 height 22
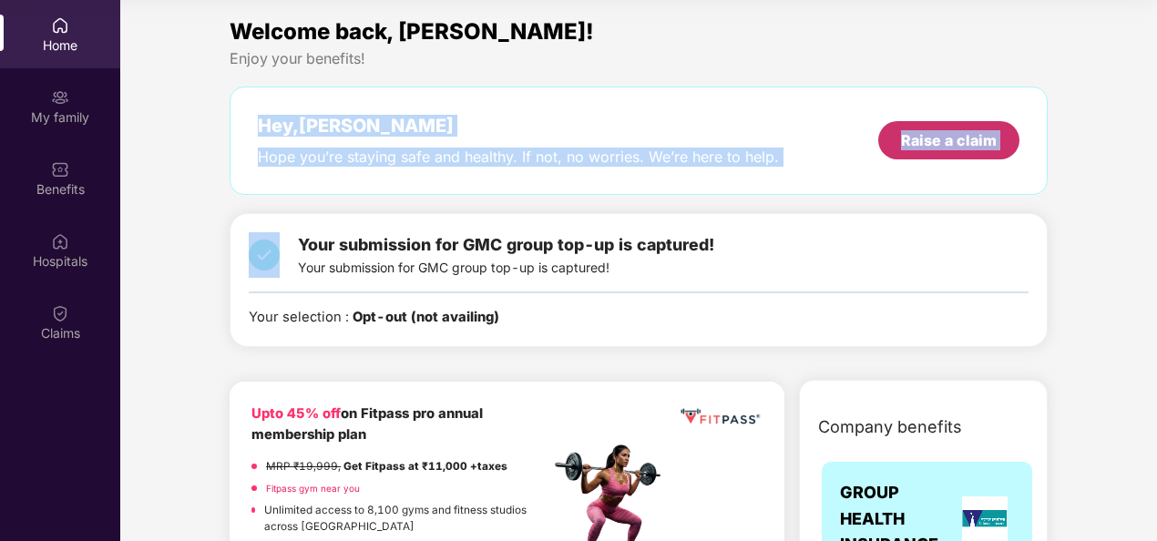
drag, startPoint x: 263, startPoint y: 127, endPoint x: 989, endPoint y: 148, distance: 726.5
click at [989, 148] on div "Hey, Samridhi Hope you’re staying safe and healthy. If not, no worries. We’re h…" at bounding box center [639, 141] width 762 height 52
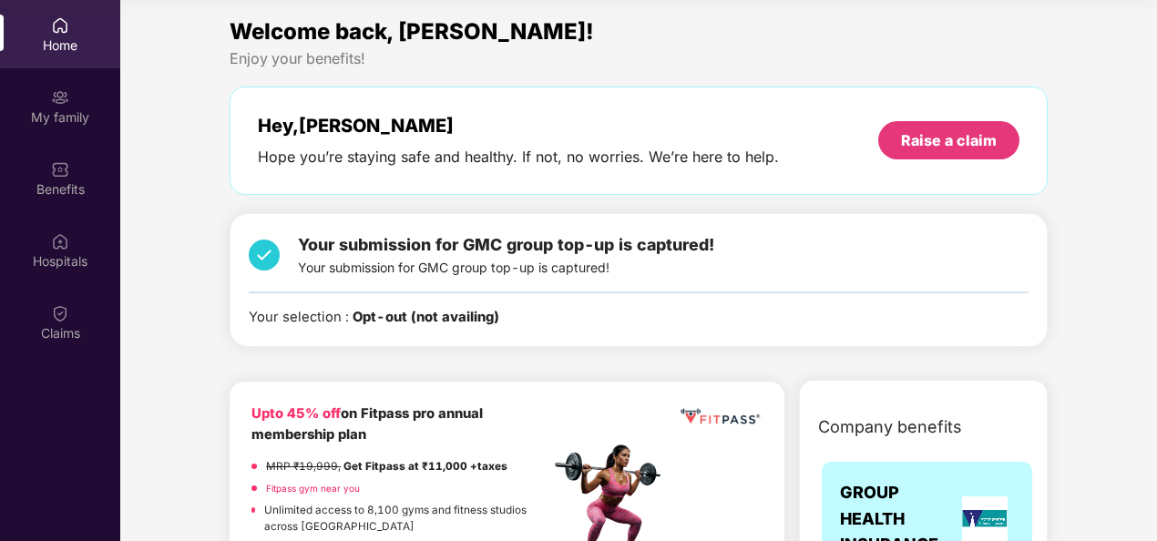
drag, startPoint x: 989, startPoint y: 148, endPoint x: 1061, endPoint y: 277, distance: 147.6
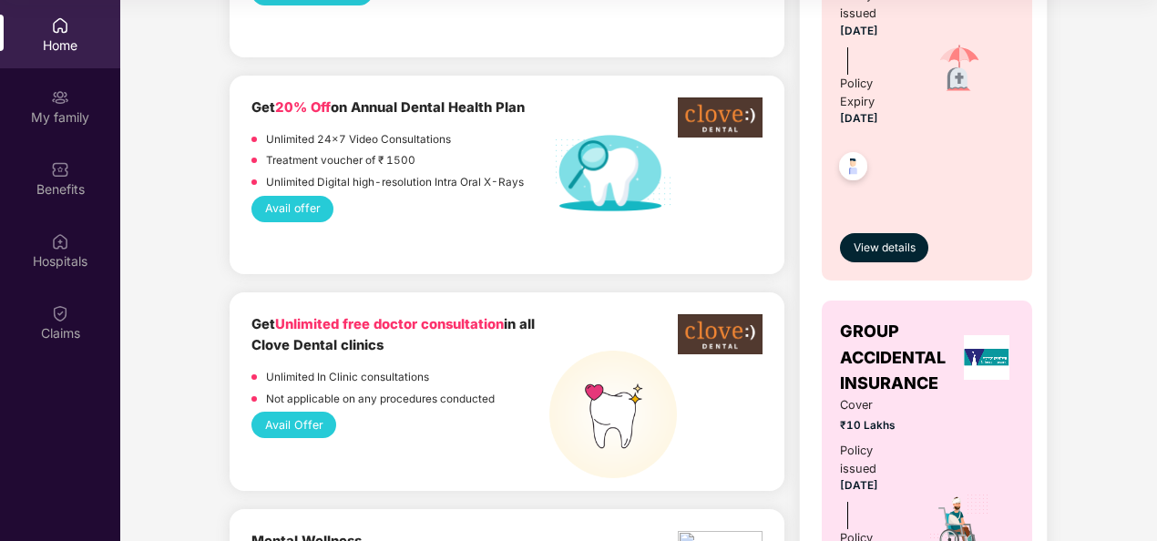
scroll to position [1299, 0]
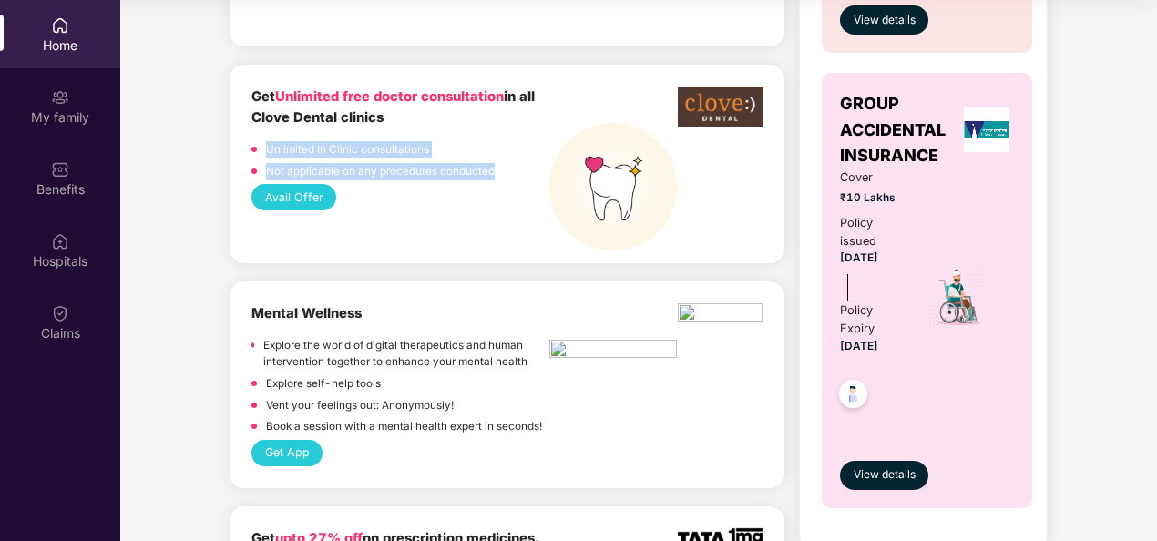
drag, startPoint x: 502, startPoint y: 177, endPoint x: 223, endPoint y: 137, distance: 281.7
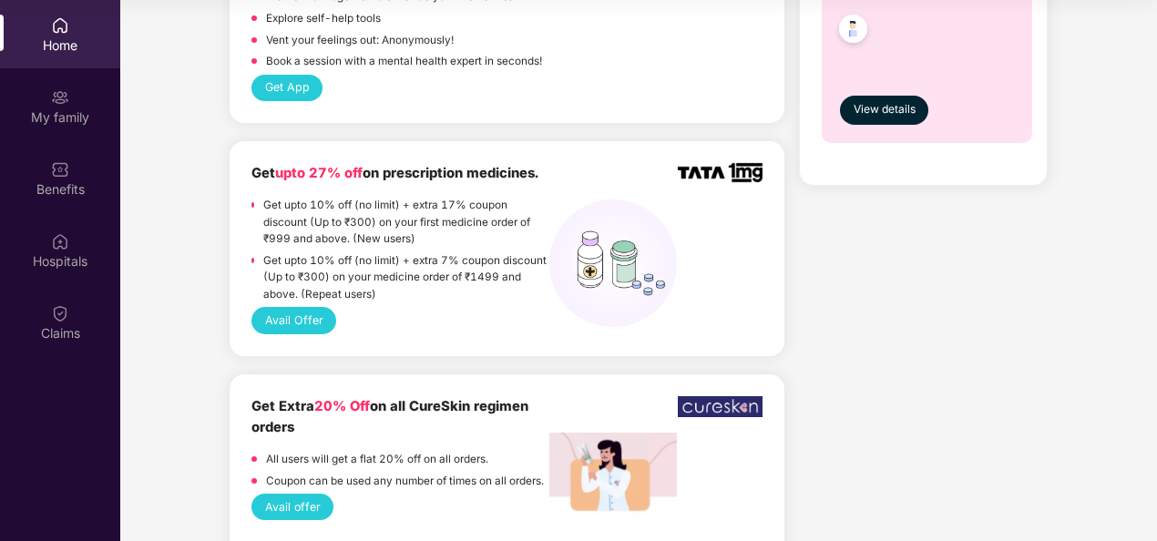
scroll to position [1750, 0]
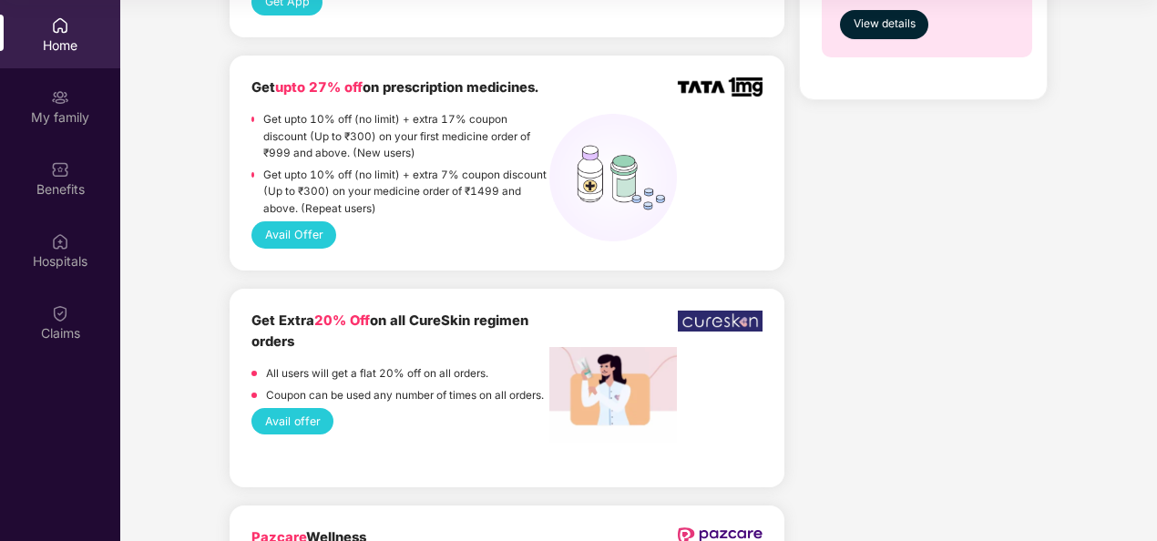
click at [323, 316] on span "20% Off" at bounding box center [342, 321] width 56 height 16
drag, startPoint x: 323, startPoint y: 316, endPoint x: 362, endPoint y: 322, distance: 39.6
click at [362, 322] on span "20% Off" at bounding box center [342, 321] width 56 height 16
drag, startPoint x: 362, startPoint y: 322, endPoint x: 485, endPoint y: 374, distance: 133.5
click at [485, 374] on p "All users will get a flat 20% off on all orders." at bounding box center [377, 373] width 222 height 17
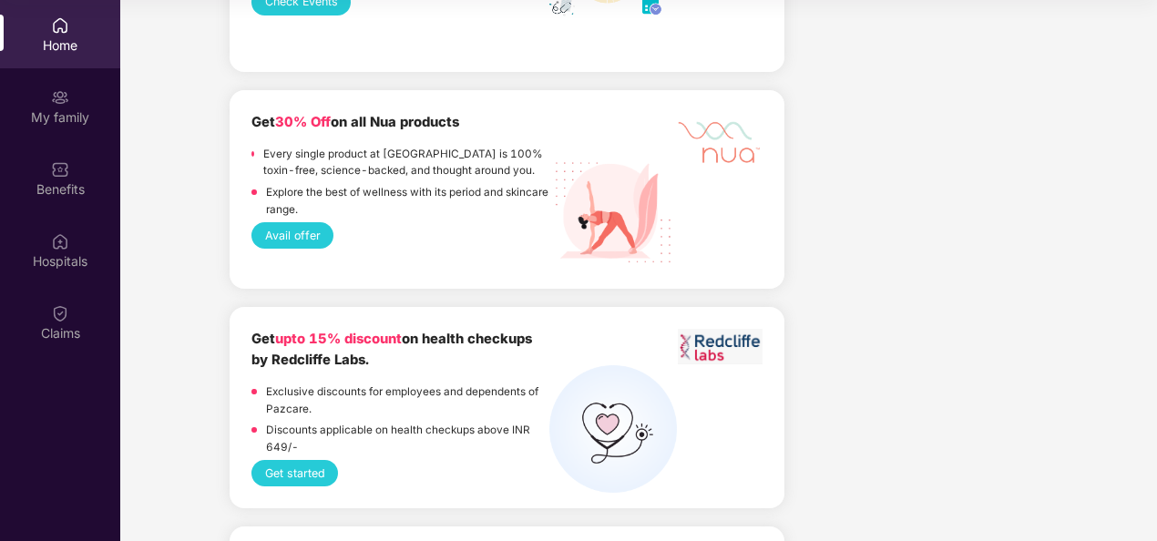
scroll to position [2383, 0]
click at [295, 340] on span "upto 15% discount" at bounding box center [338, 338] width 127 height 16
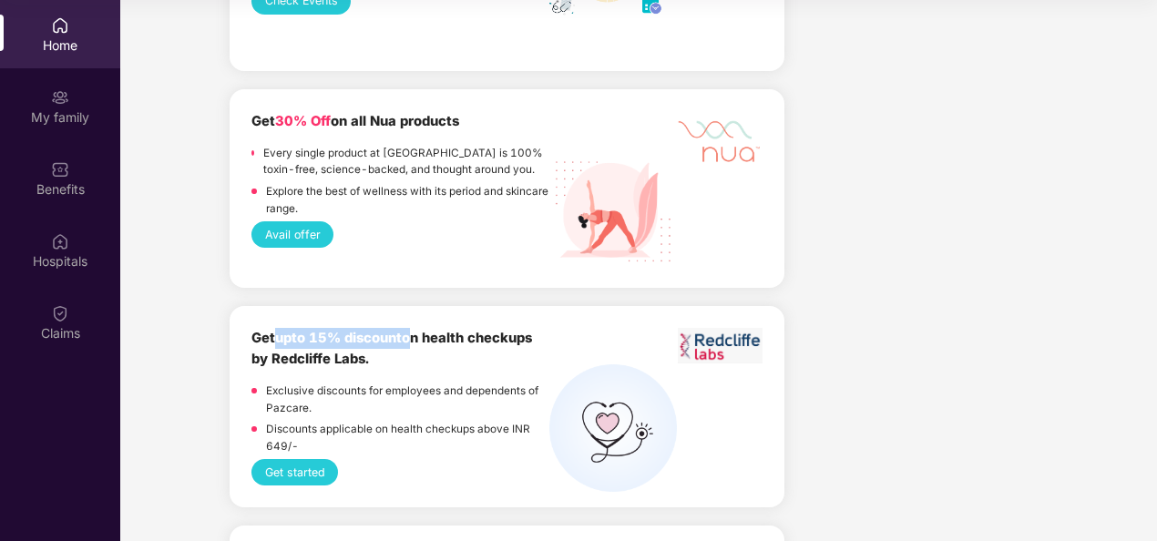
drag, startPoint x: 295, startPoint y: 340, endPoint x: 405, endPoint y: 343, distance: 110.3
click at [402, 343] on span "upto 15% discount" at bounding box center [338, 338] width 127 height 16
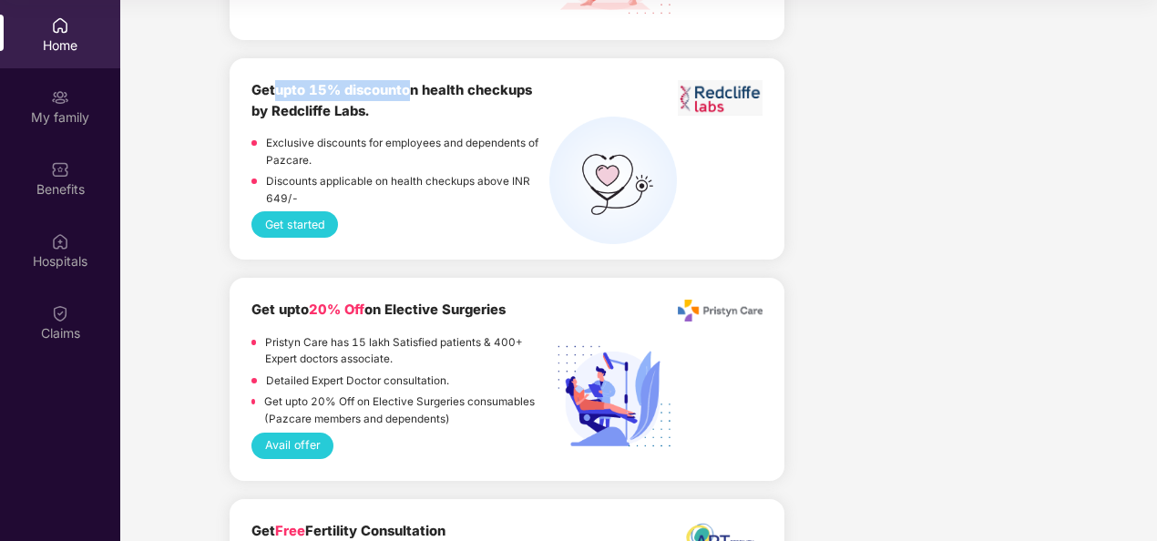
scroll to position [2633, 0]
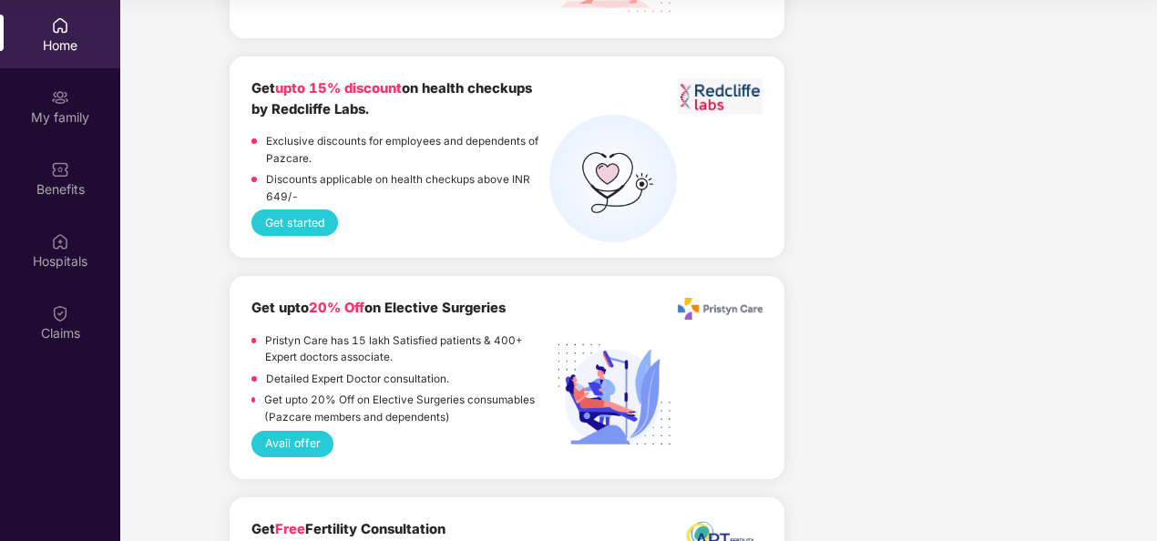
drag, startPoint x: 405, startPoint y: 343, endPoint x: 341, endPoint y: 395, distance: 83.5
click at [341, 395] on p "Get upto 20% Off on Elective Surgeries consumables (Pazcare members and depende…" at bounding box center [407, 409] width 286 height 34
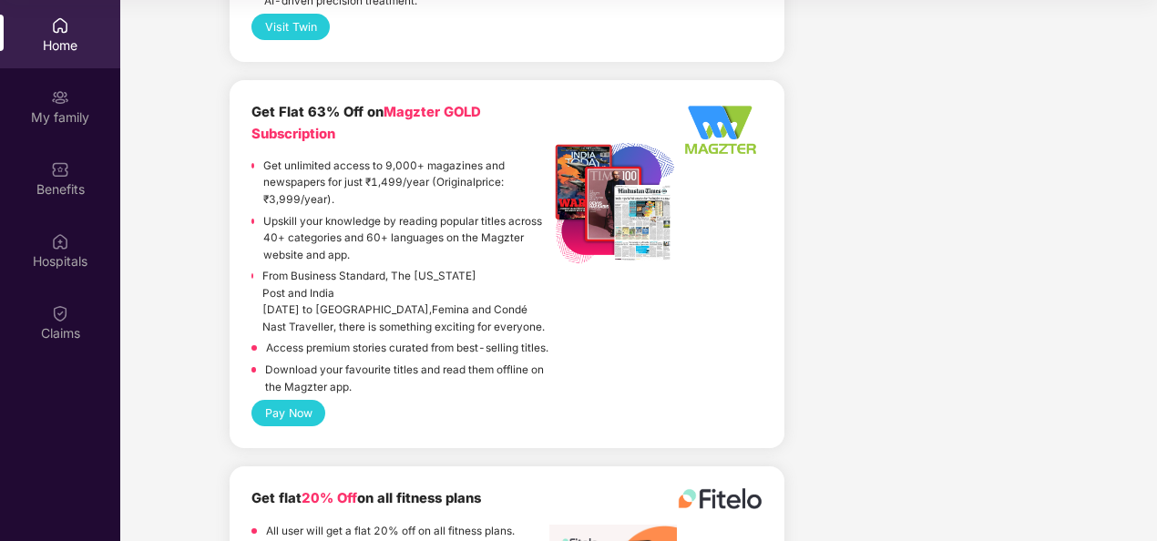
scroll to position [4222, 0]
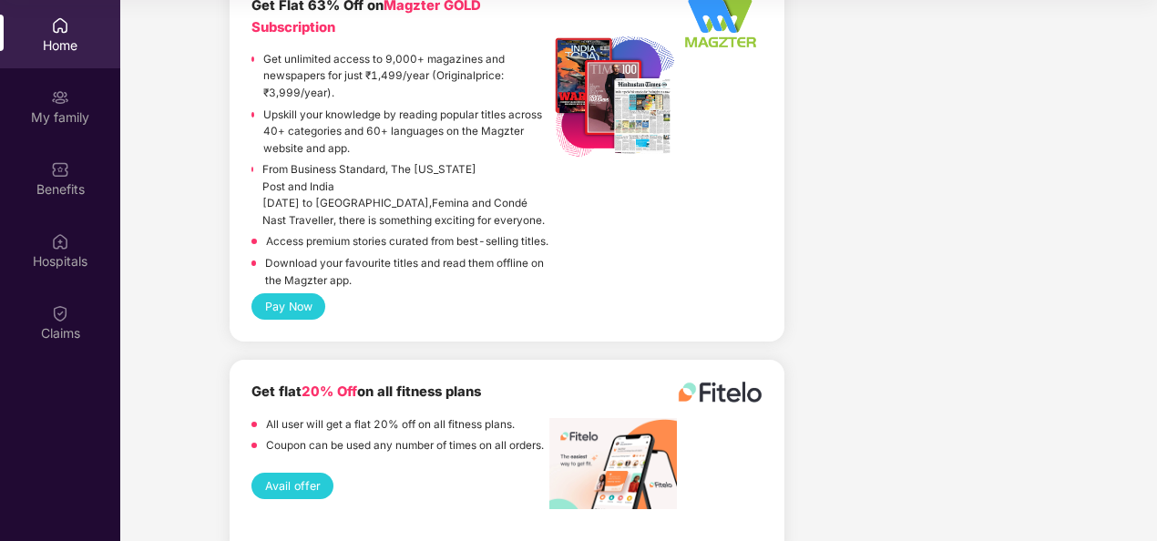
click at [346, 384] on span "20% Off" at bounding box center [330, 392] width 56 height 16
drag, startPoint x: 346, startPoint y: 366, endPoint x: 437, endPoint y: 370, distance: 91.2
click at [437, 384] on b "Get flat 20% Off on all fitness plans" at bounding box center [366, 392] width 230 height 16
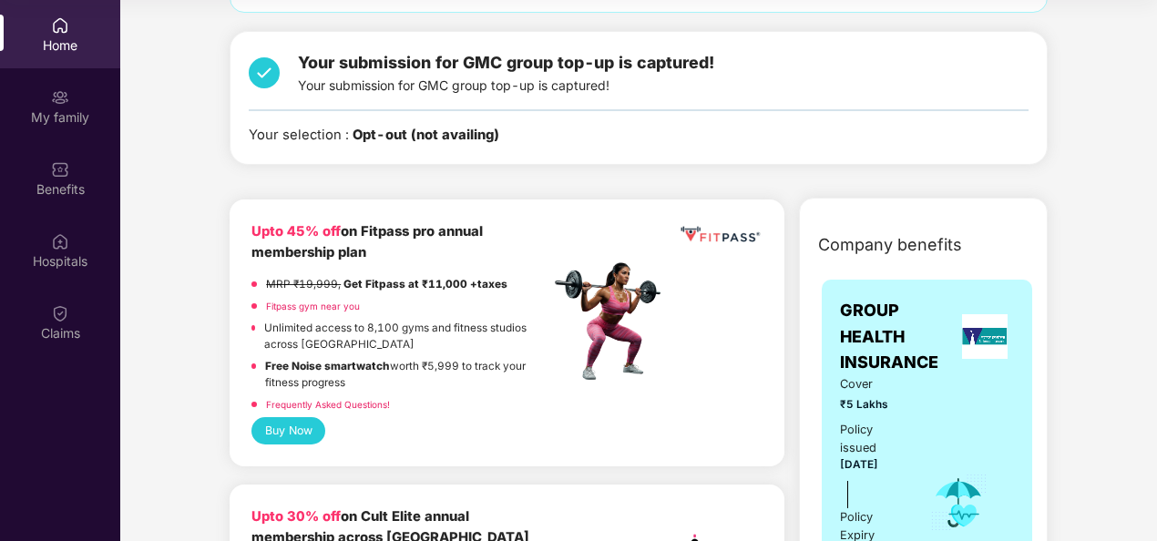
scroll to position [58, 0]
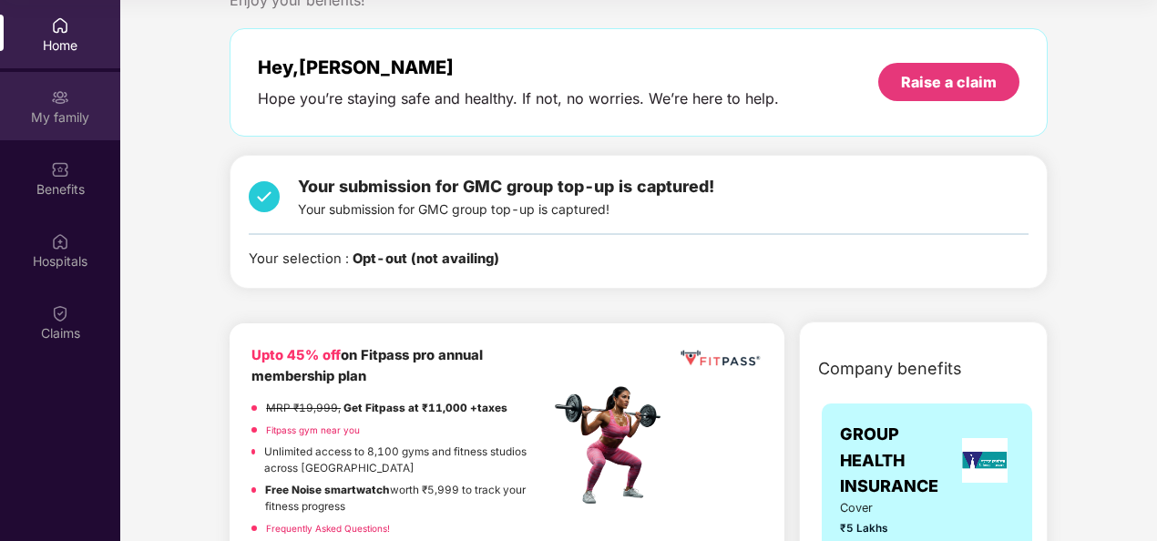
click at [77, 98] on div "My family" at bounding box center [60, 106] width 120 height 68
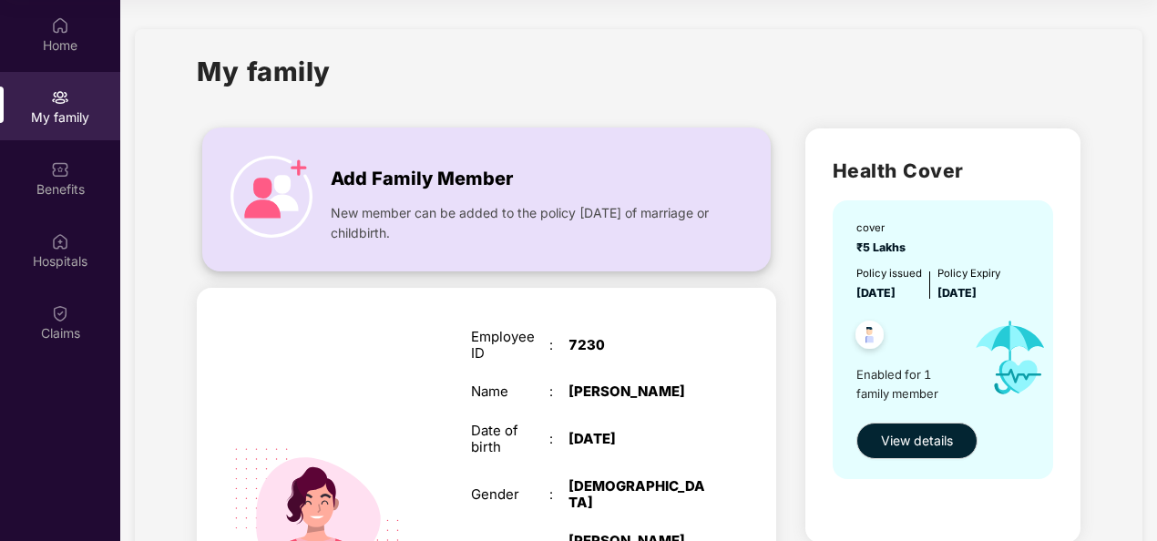
click at [319, 177] on div "Add Family Member New member can be added to the policy within 30 days of marri…" at bounding box center [486, 199] width 567 height 105
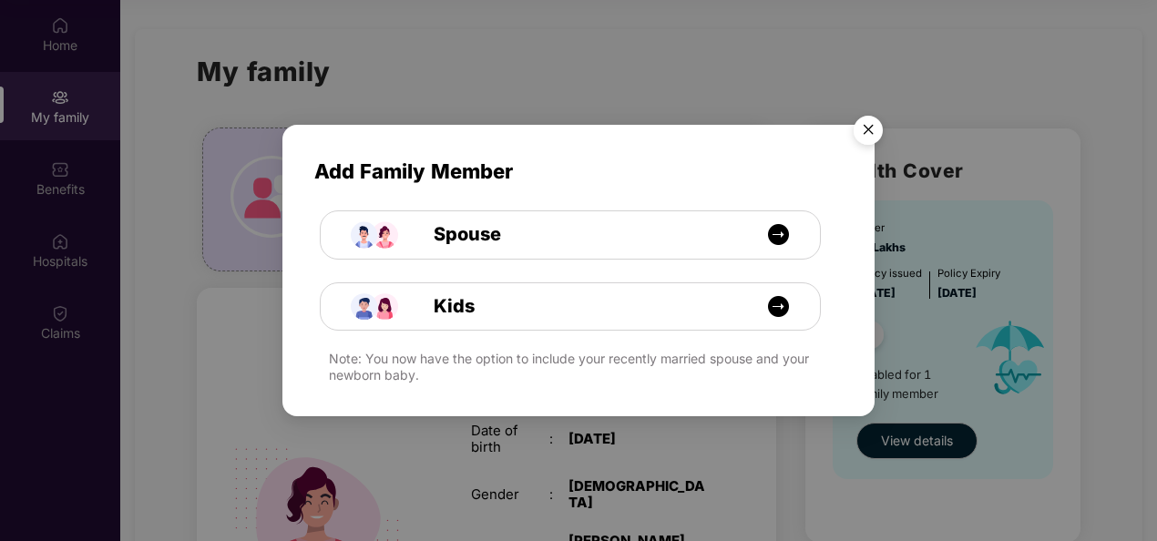
click at [871, 121] on img "Close" at bounding box center [868, 133] width 51 height 51
